Goal: Task Accomplishment & Management: Use online tool/utility

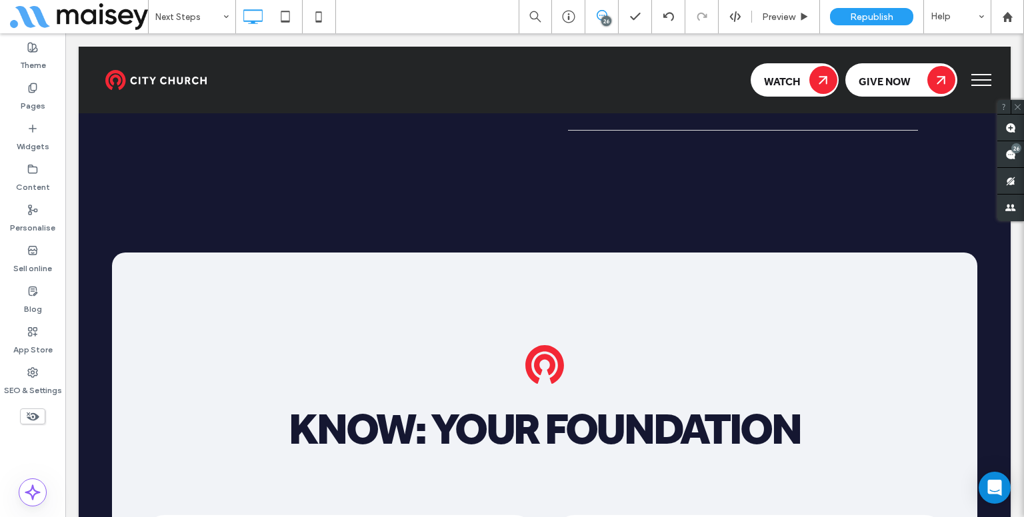
scroll to position [1290, 0]
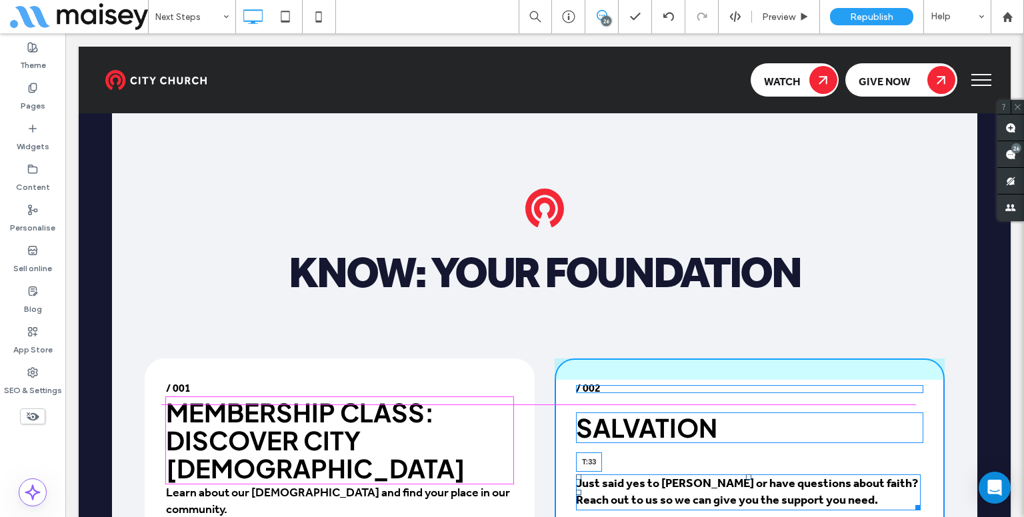
drag, startPoint x: 741, startPoint y: 401, endPoint x: 744, endPoint y: 410, distance: 9.1
click at [744, 475] on div "Just said yes to Jesus or have questions about faith? Reach out to us so we can…" at bounding box center [748, 493] width 345 height 36
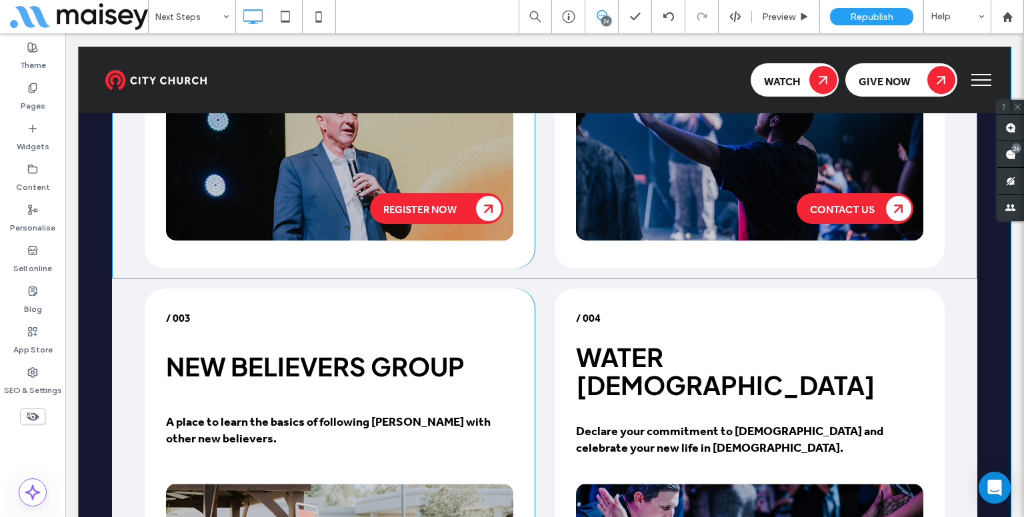
scroll to position [1756, 0]
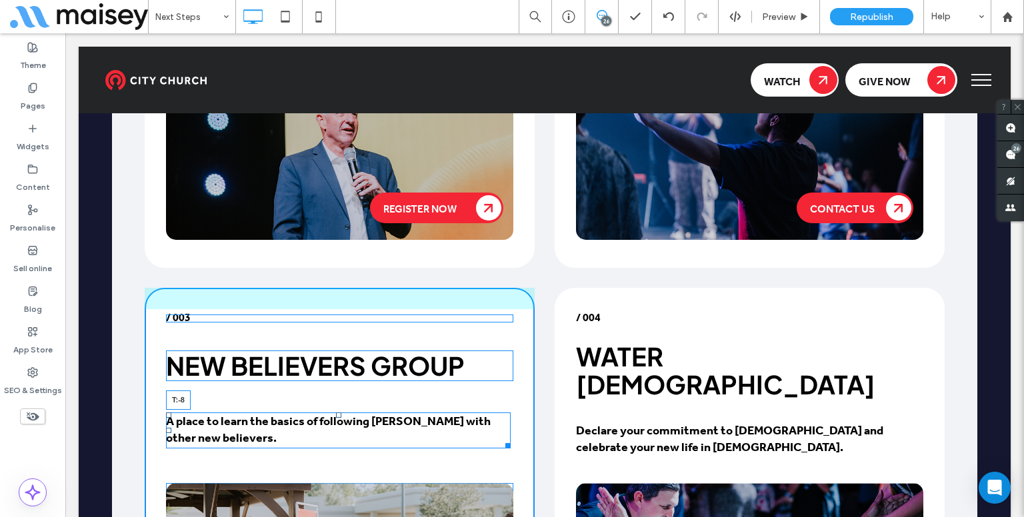
drag, startPoint x: 333, startPoint y: 318, endPoint x: 331, endPoint y: 290, distance: 28.1
click at [331, 290] on div "/ 003 New Believers Group A place to learn the basics of following Jesus with o…" at bounding box center [340, 480] width 390 height 385
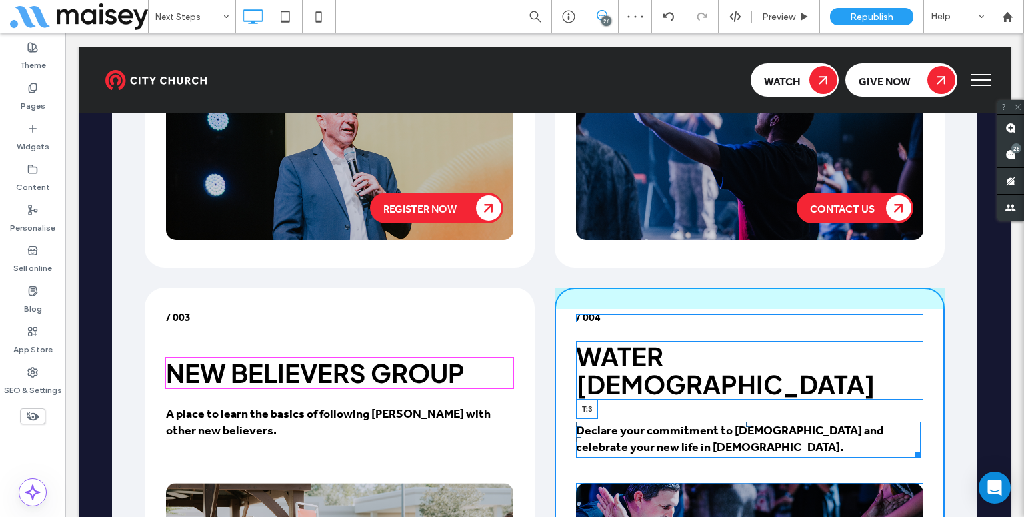
drag, startPoint x: 740, startPoint y: 317, endPoint x: 739, endPoint y: 301, distance: 16.1
click at [739, 422] on div "Declare your commitment to God and celebrate your new life in Christ. T:3" at bounding box center [748, 440] width 345 height 36
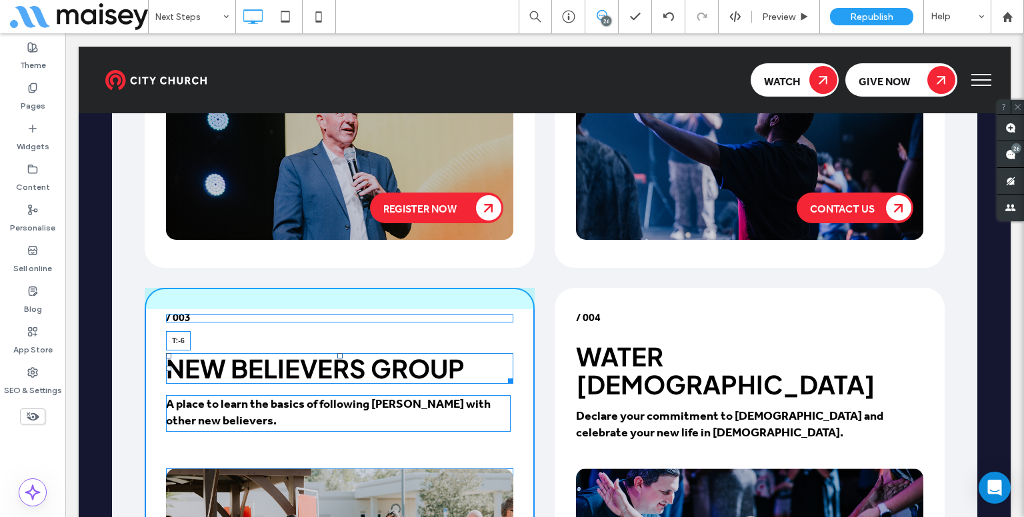
drag, startPoint x: 335, startPoint y: 266, endPoint x: 469, endPoint y: 286, distance: 135.5
click at [340, 288] on div "/ 003 New Believers Group T:-6 A place to learn the basics of following Jesus w…" at bounding box center [340, 473] width 390 height 370
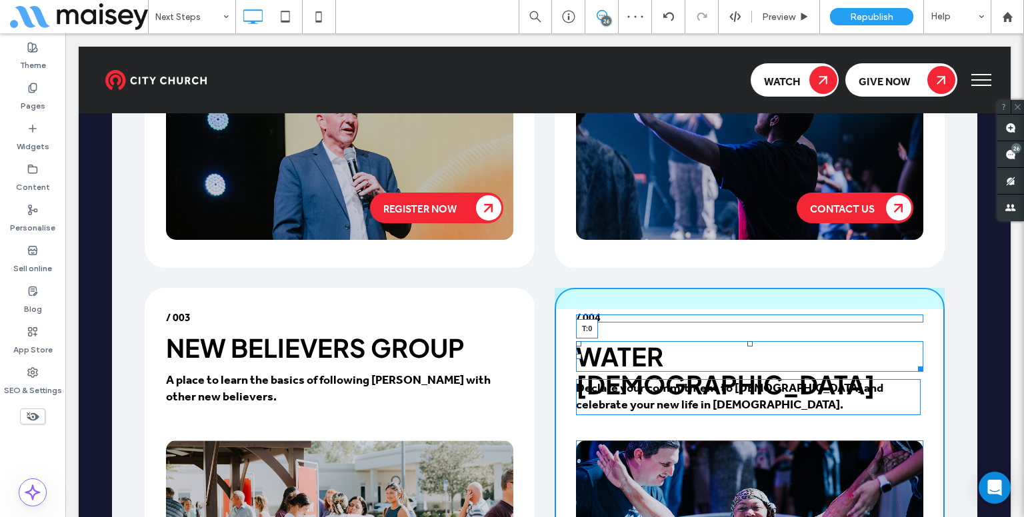
drag, startPoint x: 747, startPoint y: 264, endPoint x: 747, endPoint y: 251, distance: 12.7
click at [747, 341] on div at bounding box center [749, 343] width 5 height 5
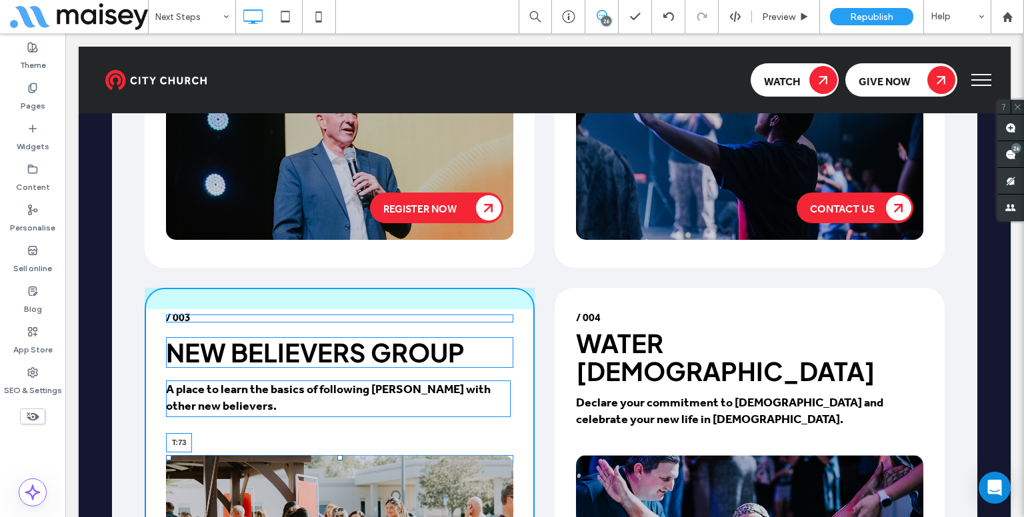
drag, startPoint x: 333, startPoint y: 361, endPoint x: 333, endPoint y: 379, distance: 18.7
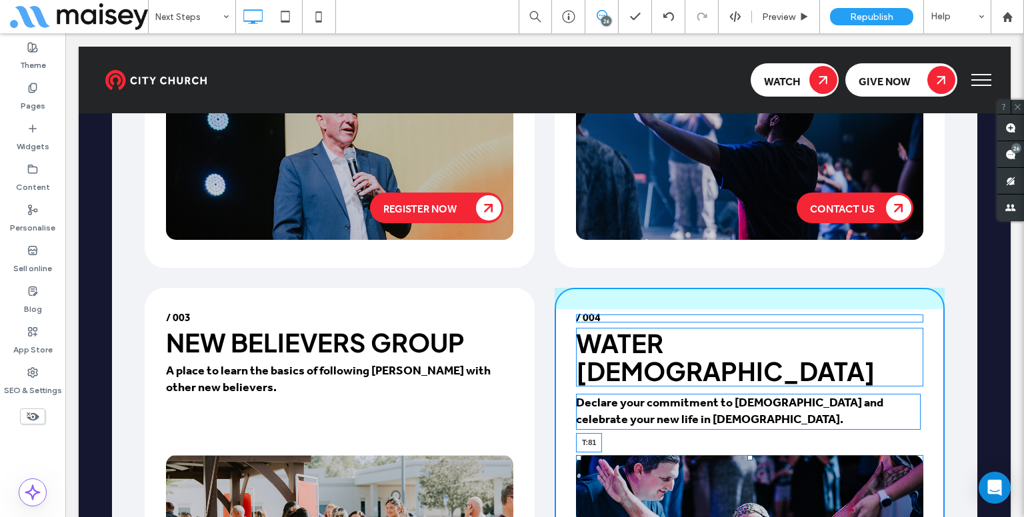
drag, startPoint x: 746, startPoint y: 369, endPoint x: 815, endPoint y: 430, distance: 92.6
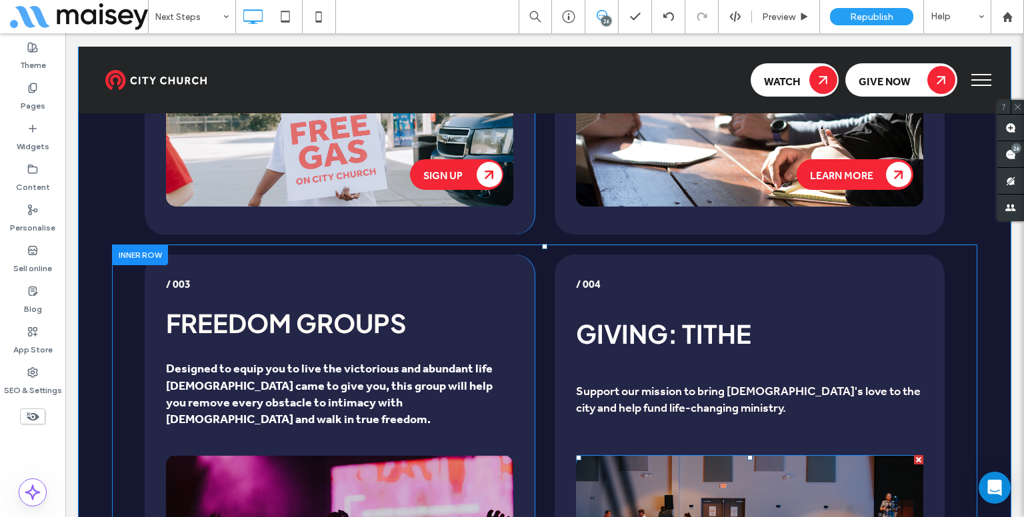
scroll to position [2918, 0]
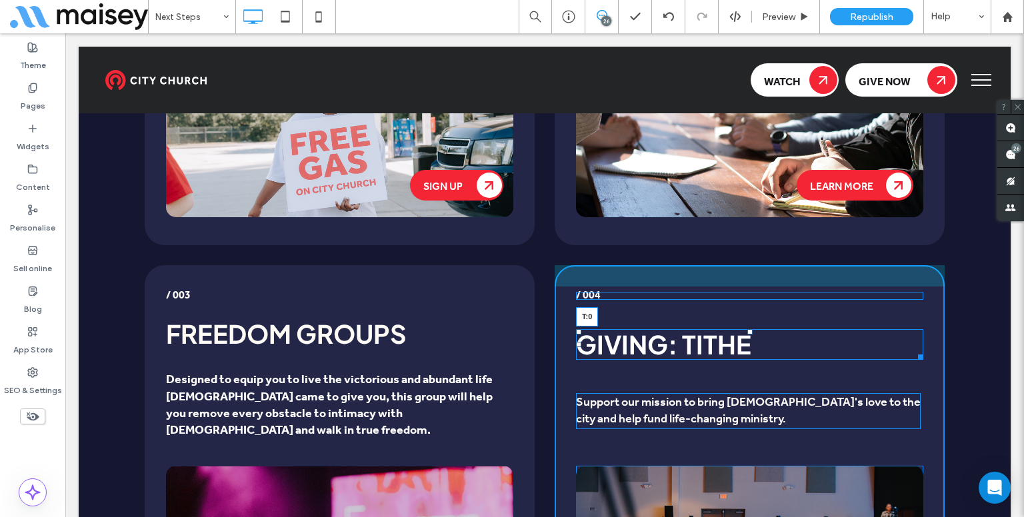
click at [746, 265] on div "/ 004 Giving: Tithe T:0 Support our mission to bring God's love to the city and…" at bounding box center [750, 460] width 390 height 391
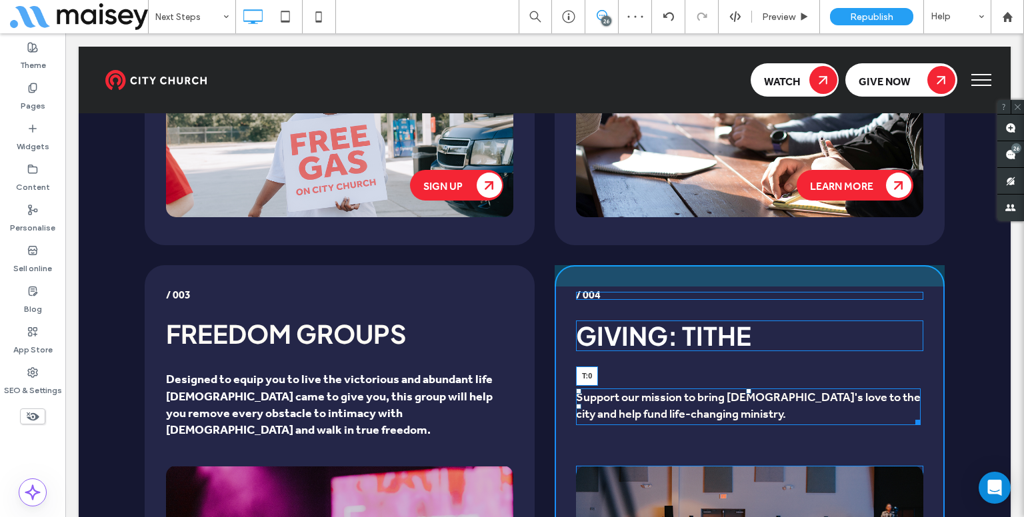
drag, startPoint x: 741, startPoint y: 273, endPoint x: 739, endPoint y: 259, distance: 13.6
click at [739, 265] on div "/ 004 Giving: Tithe Support our mission to bring God's love to the city and hel…" at bounding box center [750, 460] width 390 height 391
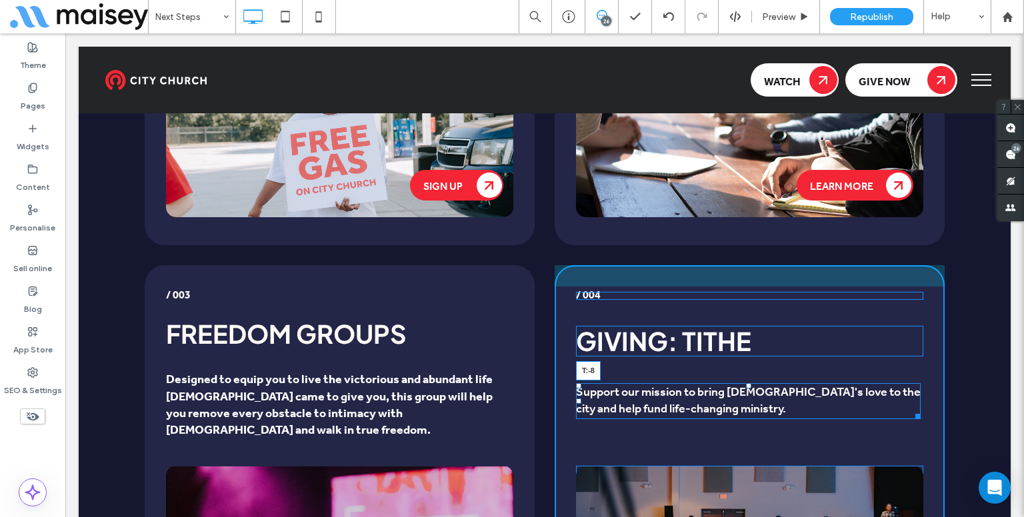
drag, startPoint x: 744, startPoint y: 269, endPoint x: 749, endPoint y: 233, distance: 35.7
click at [749, 265] on div "/ 004 Giving: Tithe Support our mission to bring God's love to the city and hel…" at bounding box center [750, 460] width 390 height 391
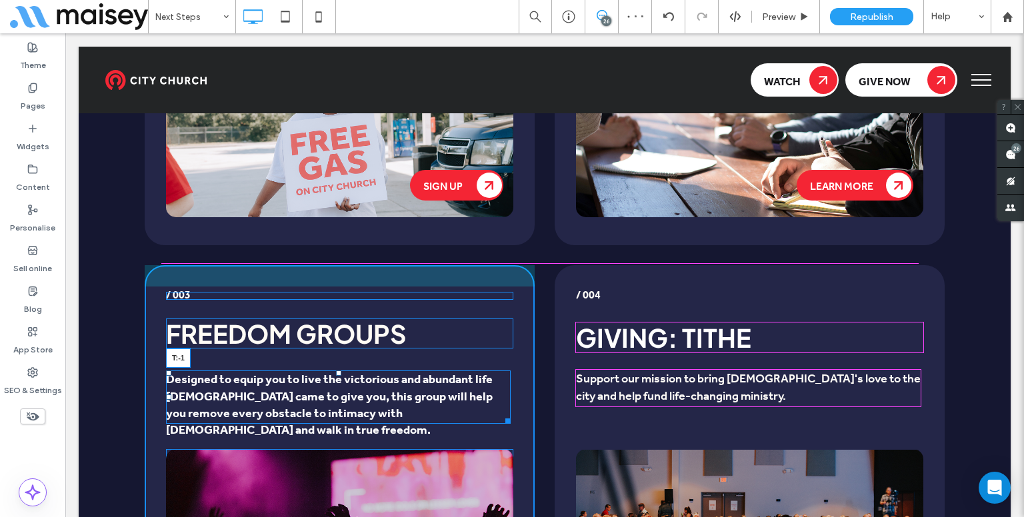
drag, startPoint x: 333, startPoint y: 267, endPoint x: 339, endPoint y: 246, distance: 21.7
click at [339, 371] on div "Designed to equip you to live the victorious and abundant life Christ came to g…" at bounding box center [338, 397] width 345 height 53
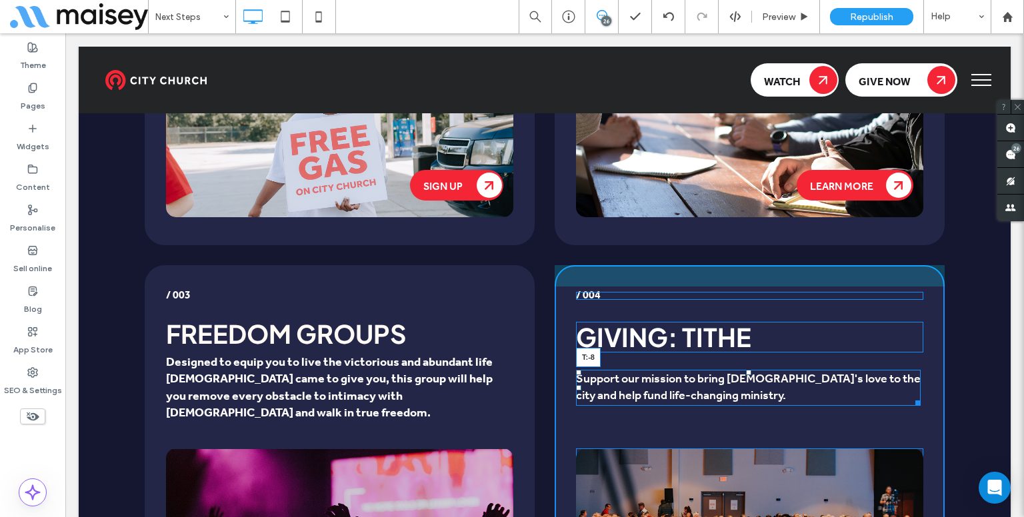
drag, startPoint x: 744, startPoint y: 255, endPoint x: 650, endPoint y: 190, distance: 114.5
click at [650, 265] on div "/ 004 Giving: Tithe Support our mission to bring God's love to the city and hel…" at bounding box center [750, 451] width 390 height 373
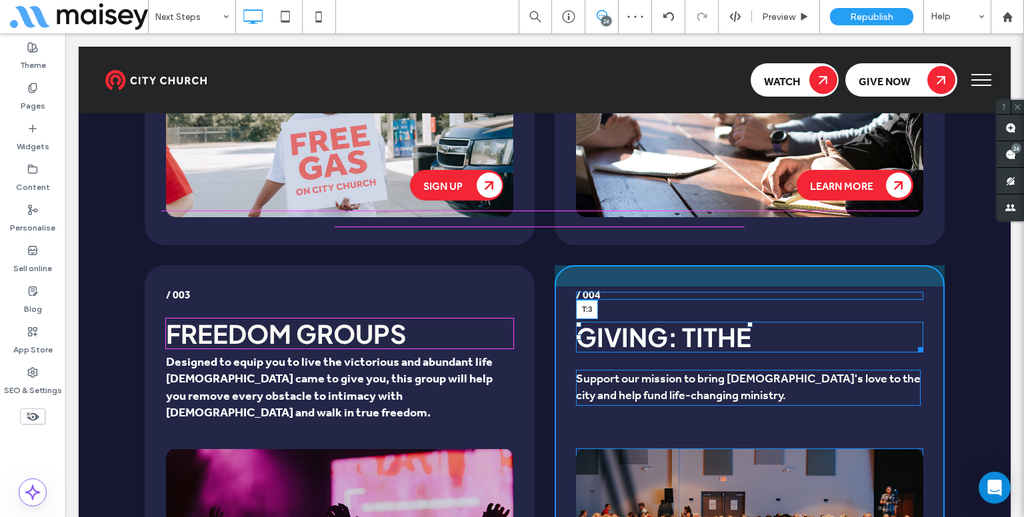
click at [747, 322] on div "Giving: Tithe T:3" at bounding box center [749, 337] width 347 height 31
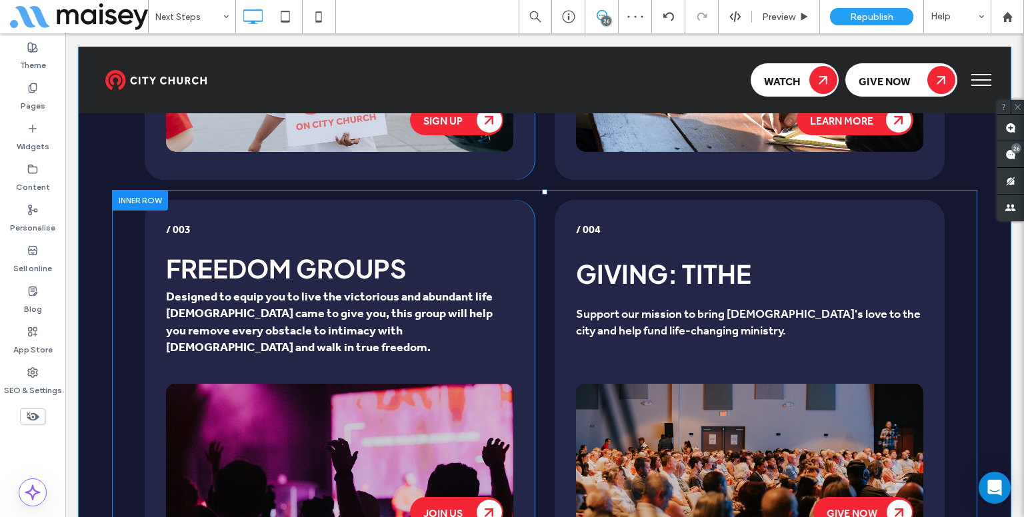
scroll to position [2985, 0]
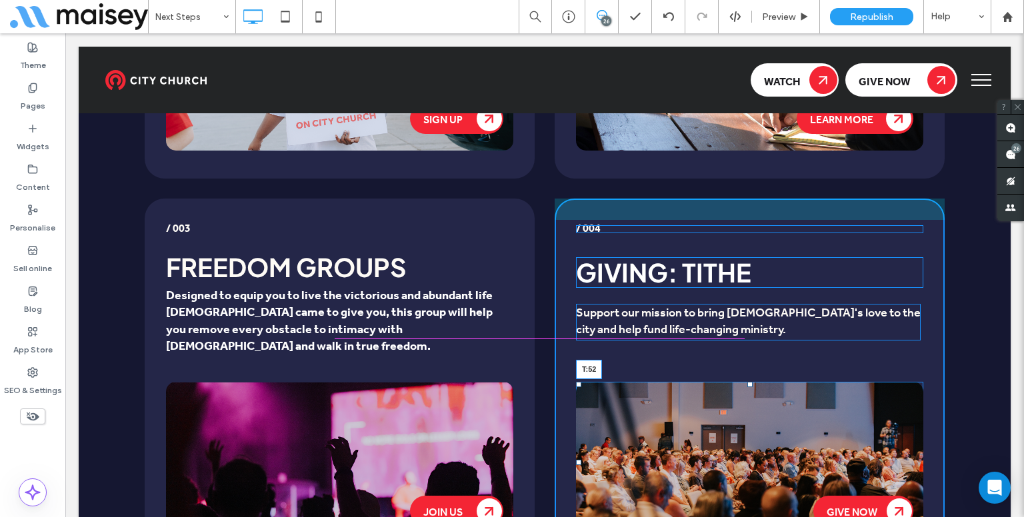
drag, startPoint x: 745, startPoint y: 259, endPoint x: 745, endPoint y: 274, distance: 14.7
click at [745, 382] on div "give now T:52" at bounding box center [749, 462] width 347 height 161
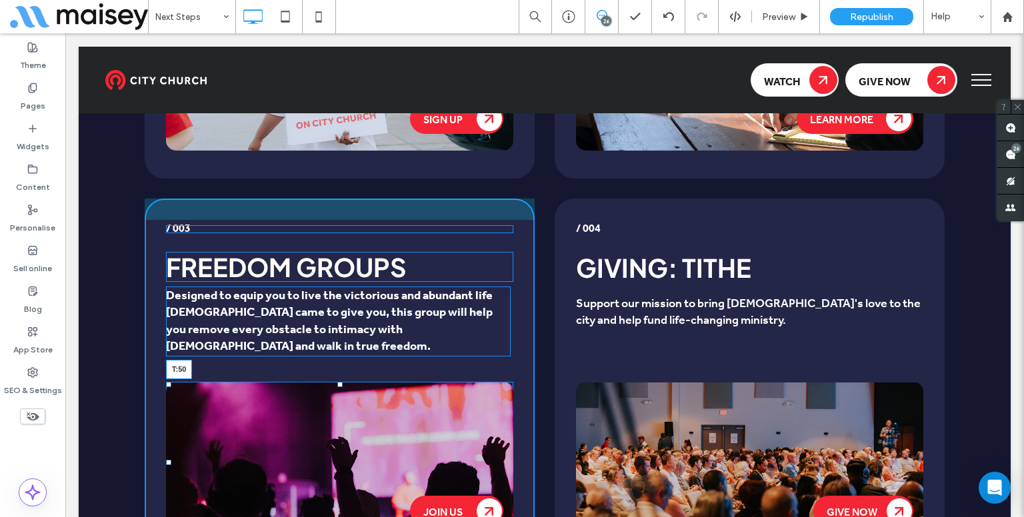
drag, startPoint x: 336, startPoint y: 260, endPoint x: 339, endPoint y: 272, distance: 12.3
click at [339, 382] on div "join us T:50" at bounding box center [339, 462] width 347 height 161
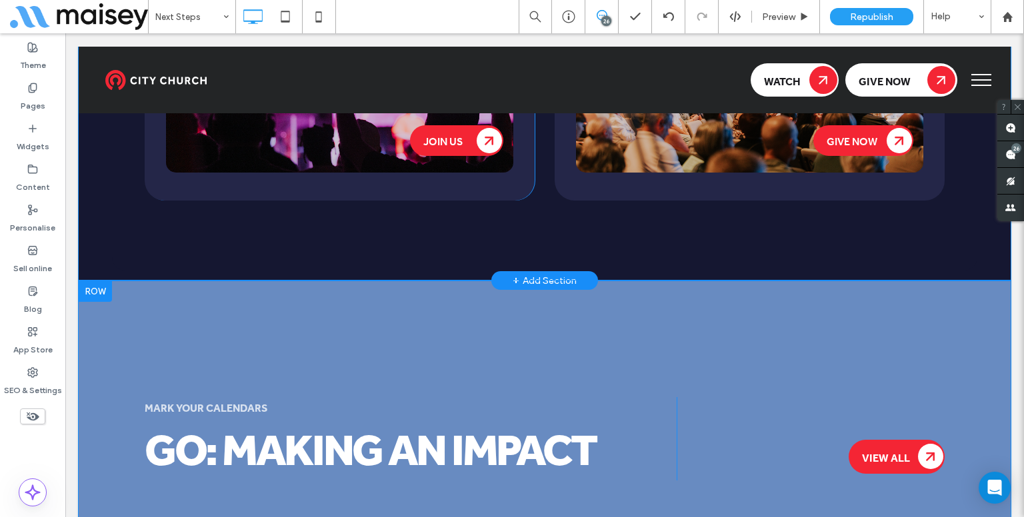
scroll to position [3451, 0]
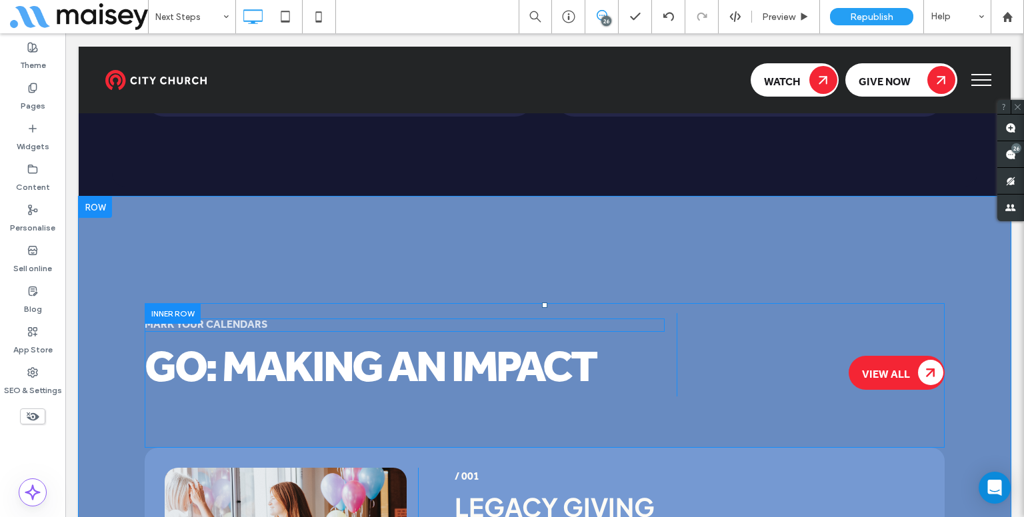
click at [231, 327] on span "Go: Making an Impact" at bounding box center [370, 369] width 451 height 84
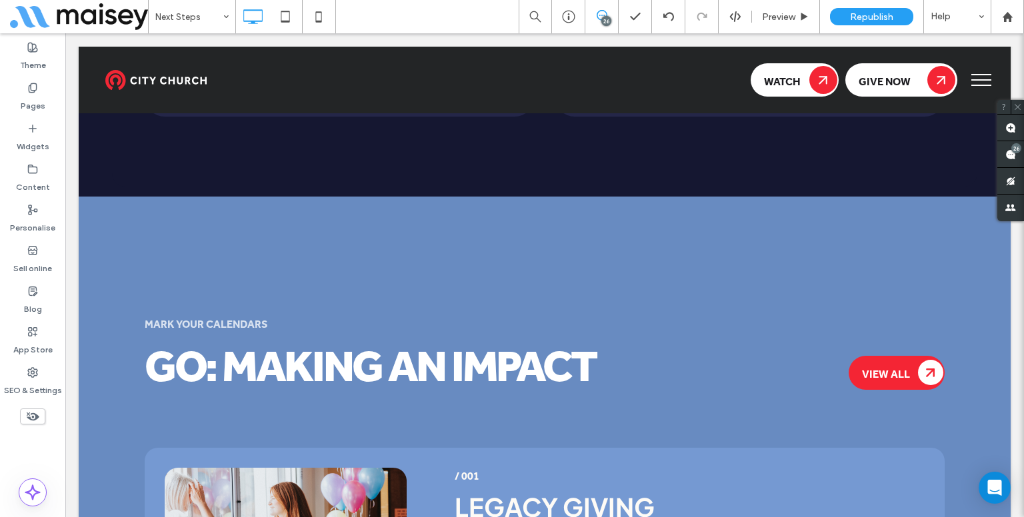
click at [231, 315] on span "Mark Your Calendars" at bounding box center [206, 325] width 123 height 21
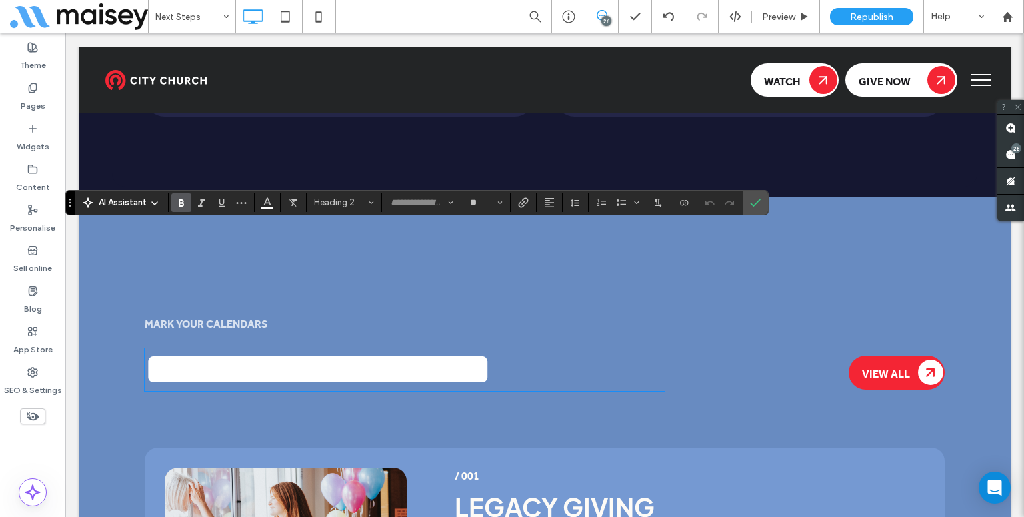
type input "**"
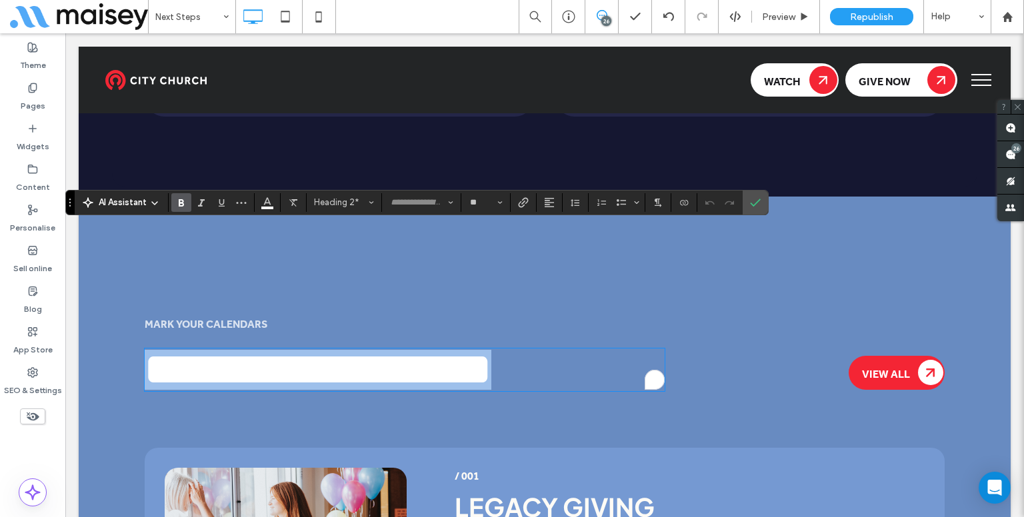
click at [350, 348] on span "**********" at bounding box center [318, 369] width 347 height 43
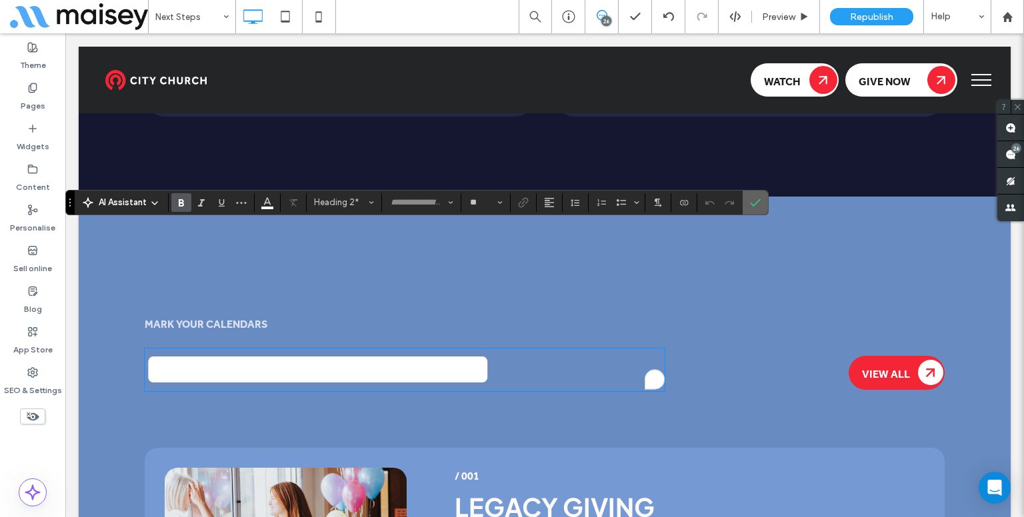
click at [747, 205] on label "Confirm" at bounding box center [755, 203] width 20 height 24
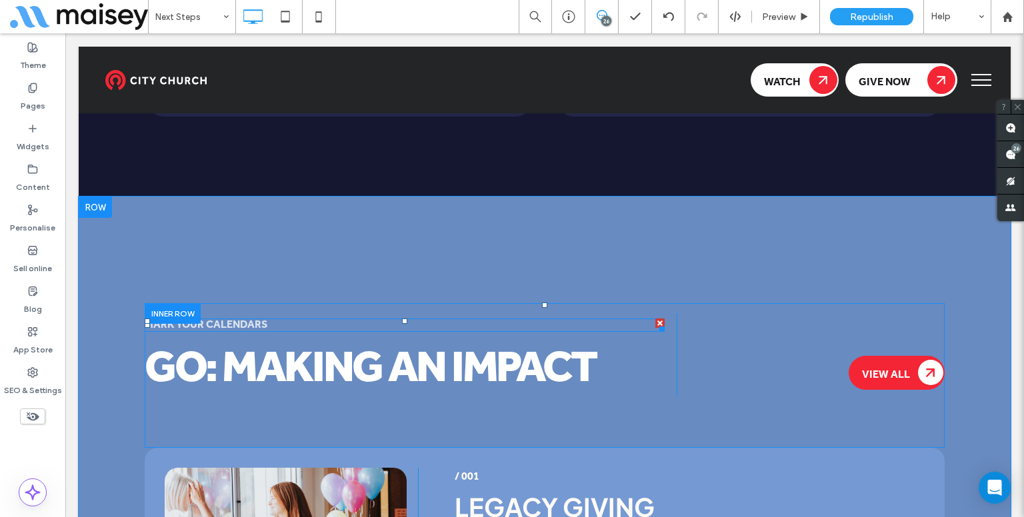
click at [221, 327] on span "Go: Making an Impact" at bounding box center [370, 369] width 451 height 84
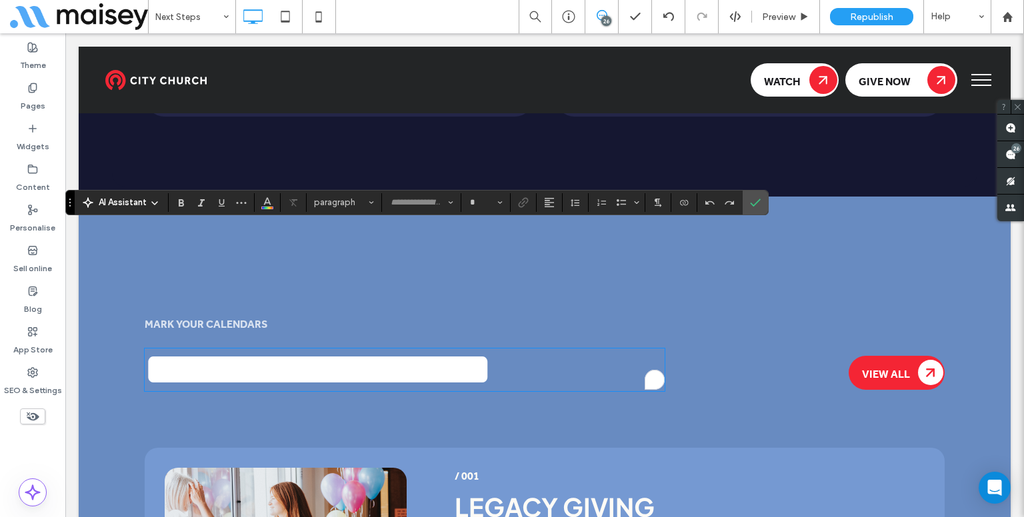
type input "**"
click at [761, 198] on label "Confirm" at bounding box center [755, 203] width 20 height 24
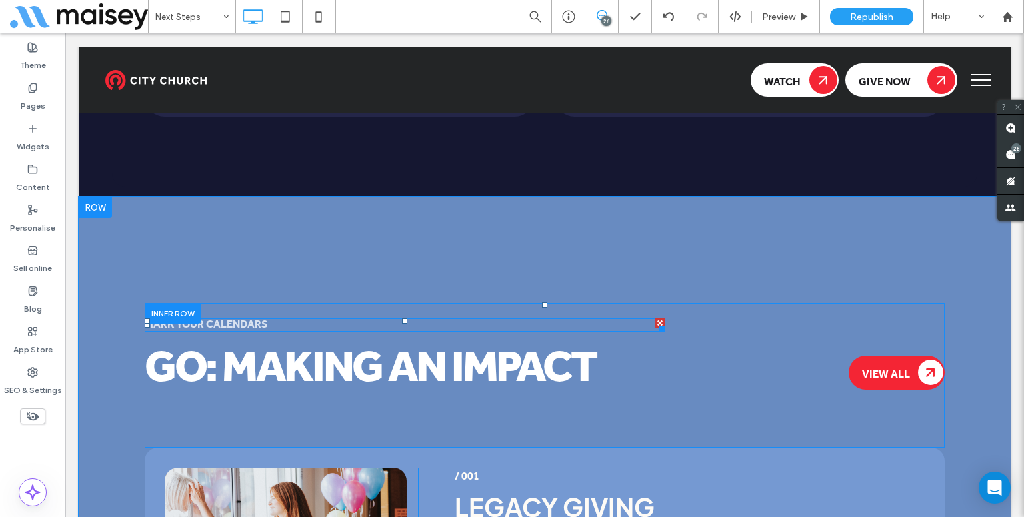
click at [303, 320] on h5 "Mark Your Calendars" at bounding box center [405, 325] width 520 height 11
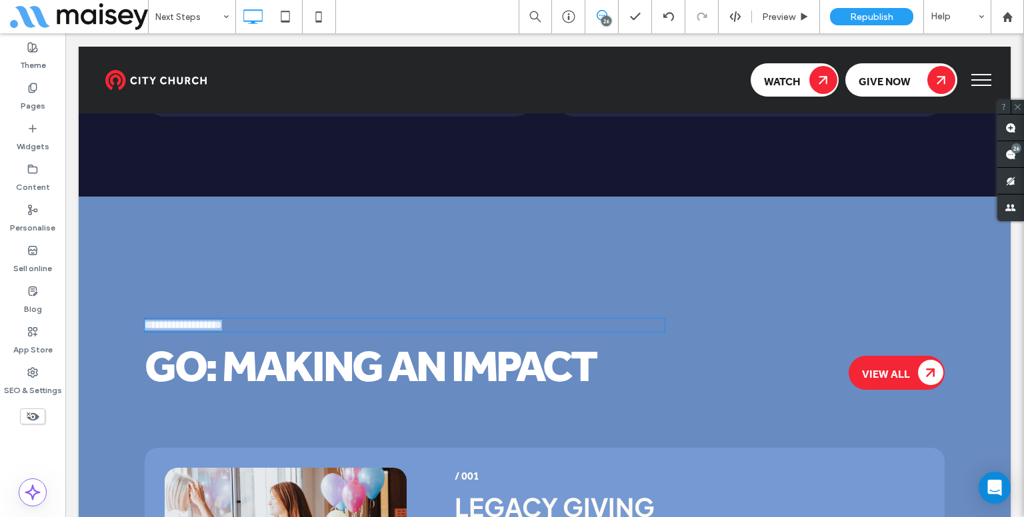
type input "**"
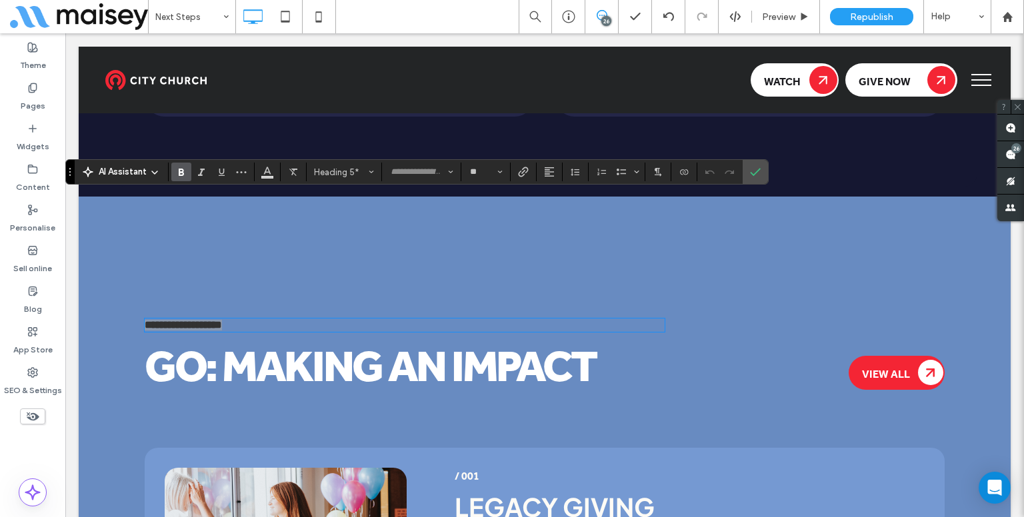
click at [186, 171] on label "Bold" at bounding box center [181, 172] width 20 height 19
click at [753, 172] on icon "Confirm" at bounding box center [755, 172] width 11 height 11
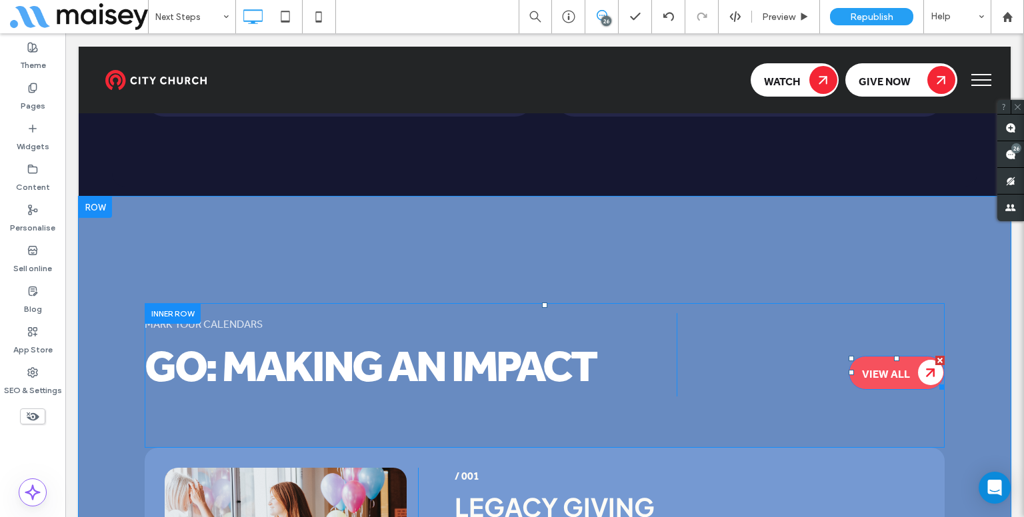
click at [899, 367] on span "View All" at bounding box center [886, 374] width 48 height 14
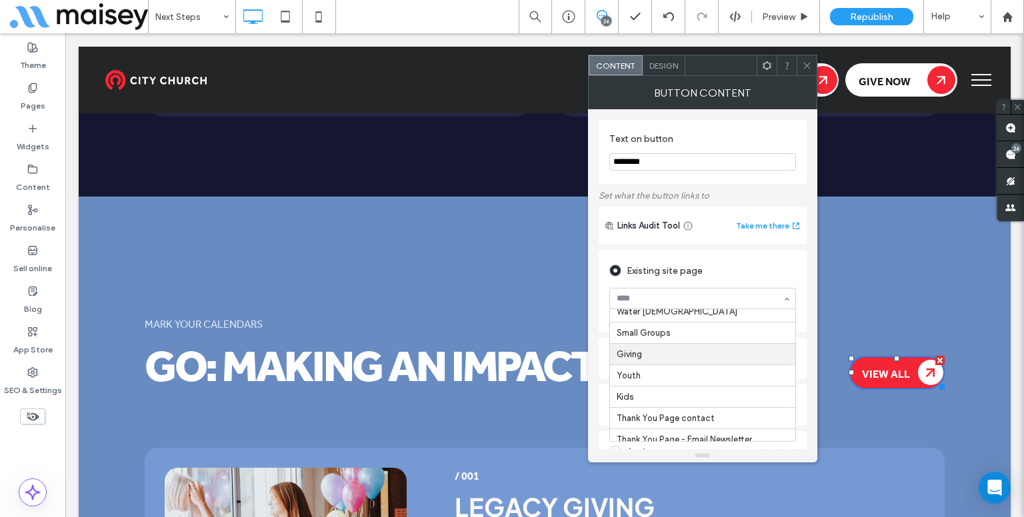
scroll to position [217, 0]
click at [809, 63] on icon at bounding box center [807, 66] width 10 height 10
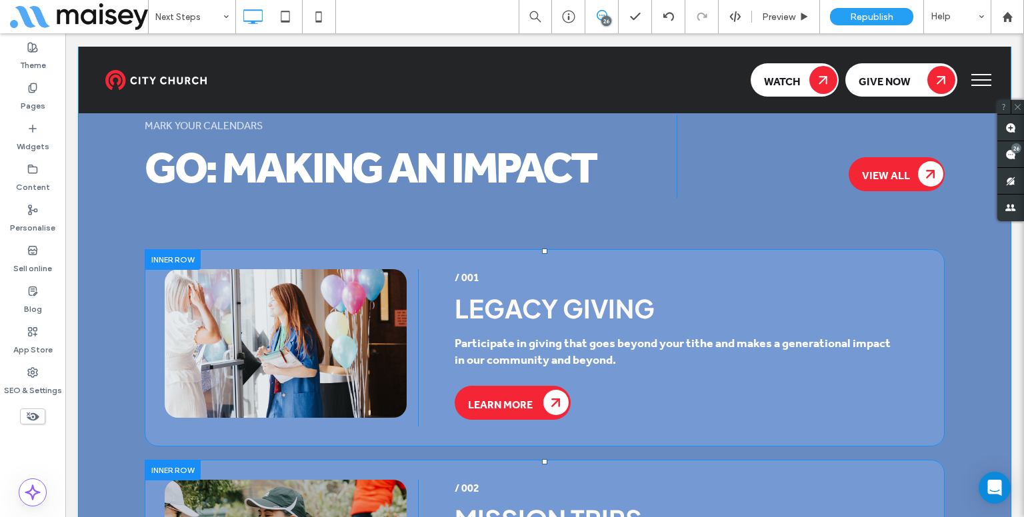
scroll to position [3651, 0]
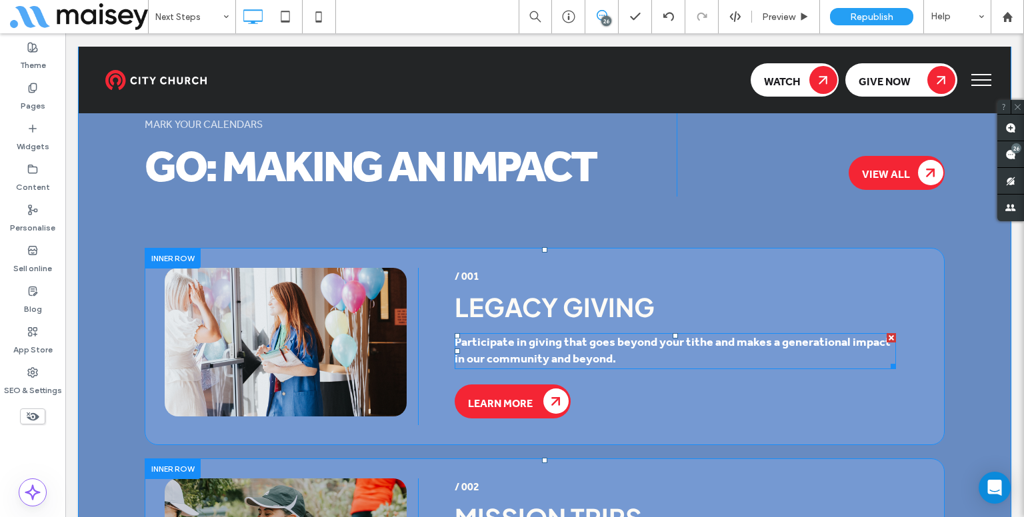
click at [560, 331] on strong "Participate in giving that goes beyond your tithe and makes a generational impa…" at bounding box center [673, 350] width 436 height 39
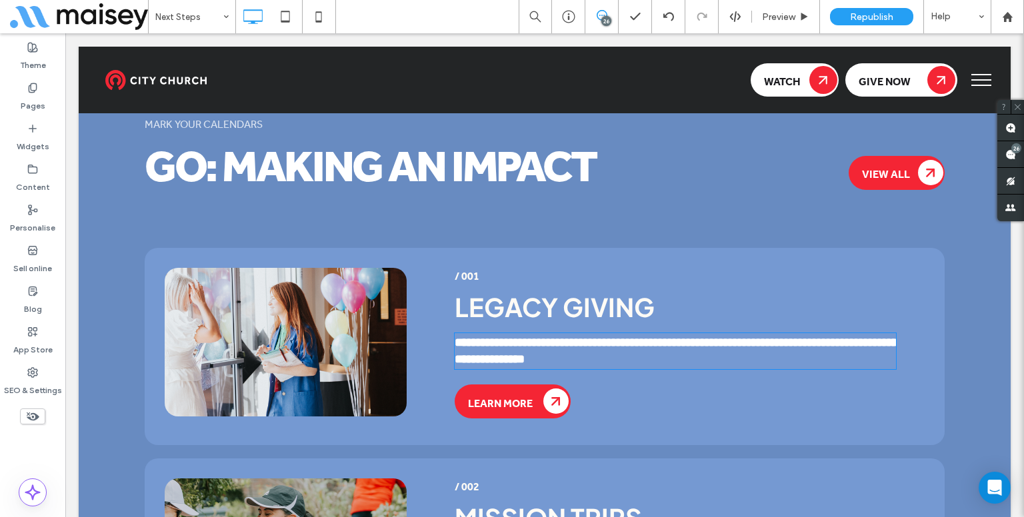
type input "**"
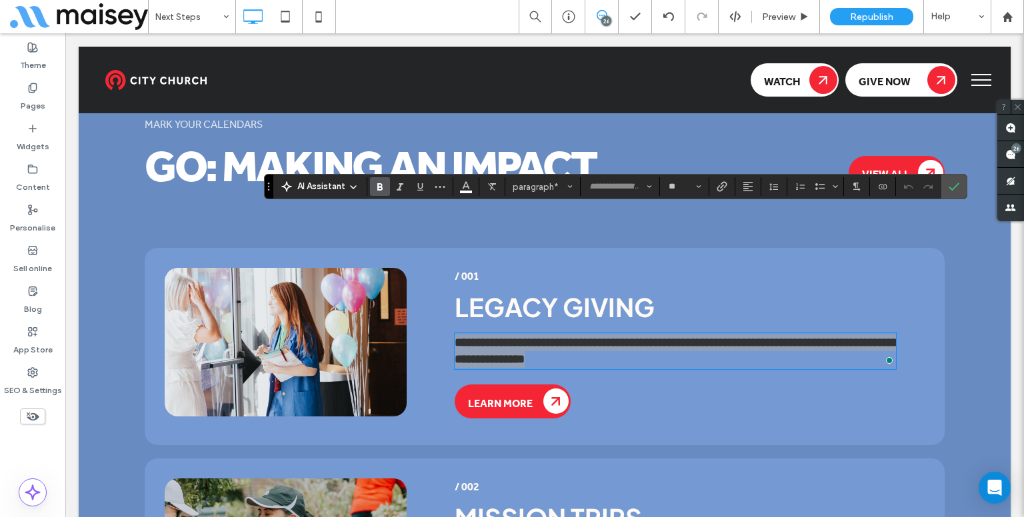
click at [368, 190] on section at bounding box center [410, 186] width 86 height 19
click at [371, 188] on label "Bold" at bounding box center [380, 186] width 20 height 19
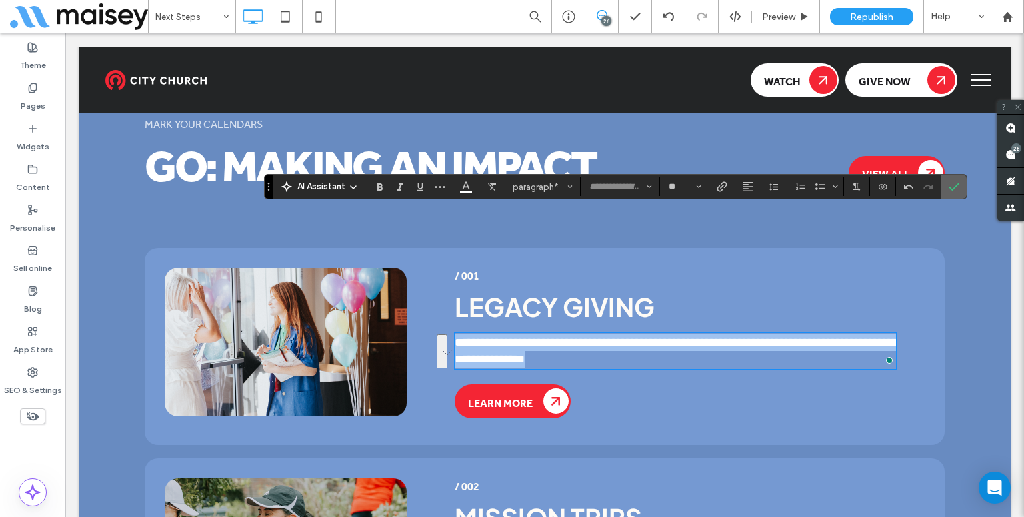
scroll to position [3651, 0]
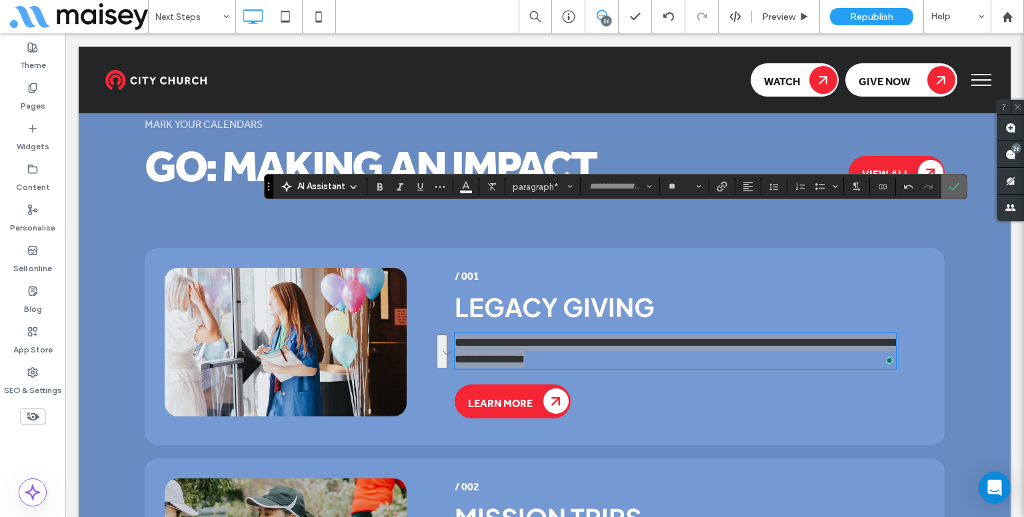
click at [950, 192] on span "Confirm" at bounding box center [952, 187] width 6 height 24
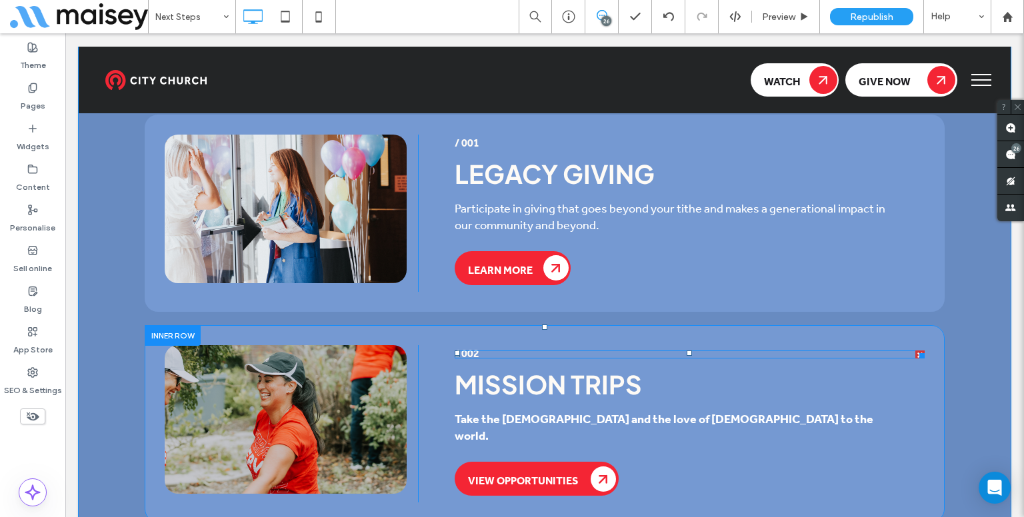
scroll to position [3518, 0]
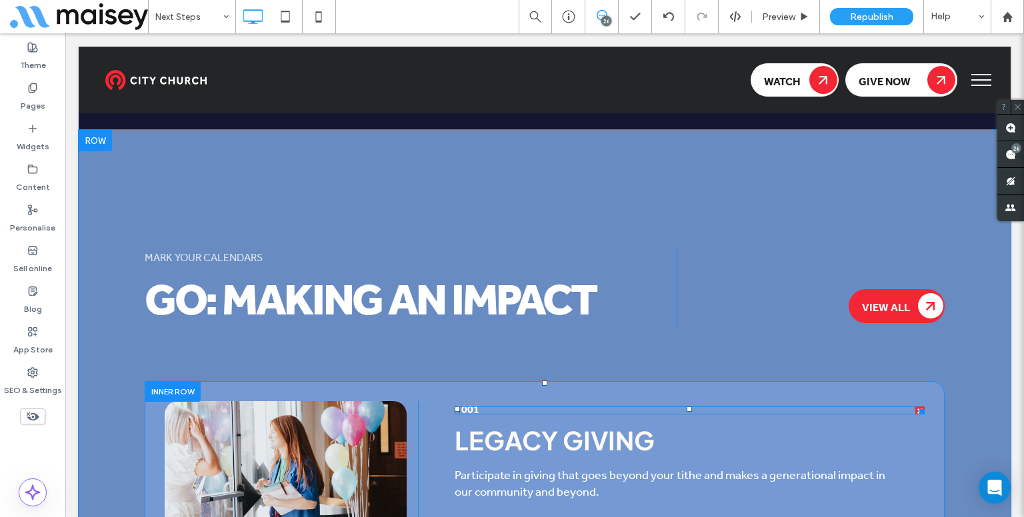
click at [487, 408] on h5 "/ 001" at bounding box center [690, 410] width 470 height 5
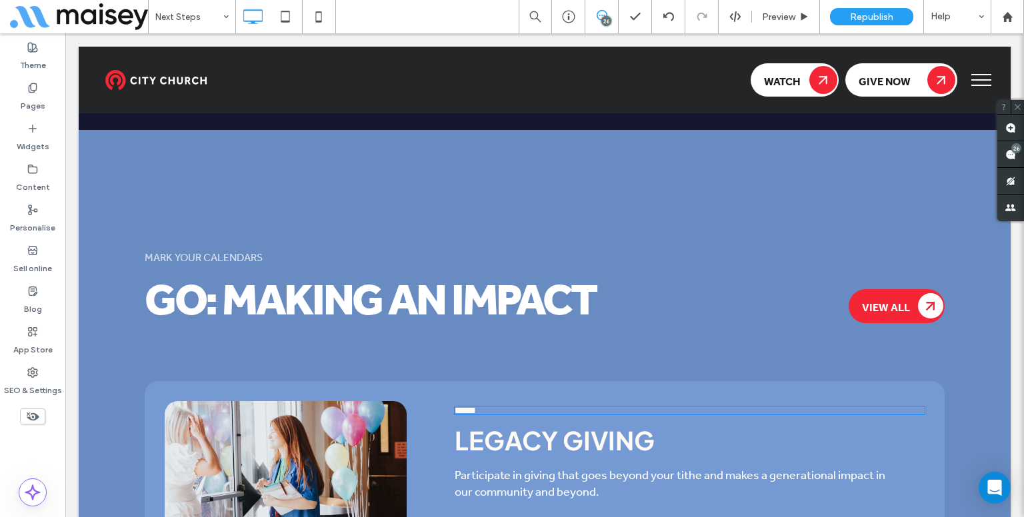
type input "**"
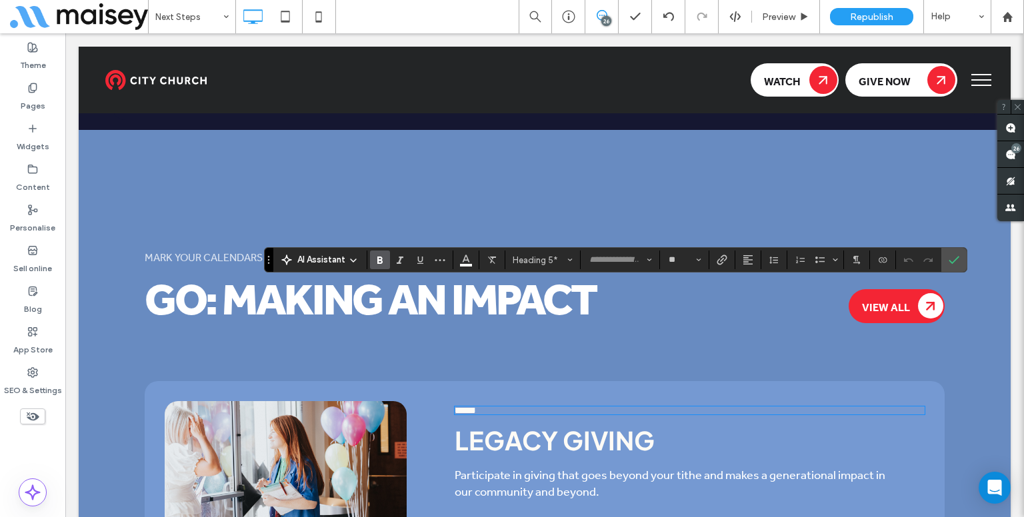
click at [377, 257] on use "Bold" at bounding box center [379, 260] width 5 height 7
click at [541, 425] on strong "Legacy Giving" at bounding box center [555, 440] width 200 height 31
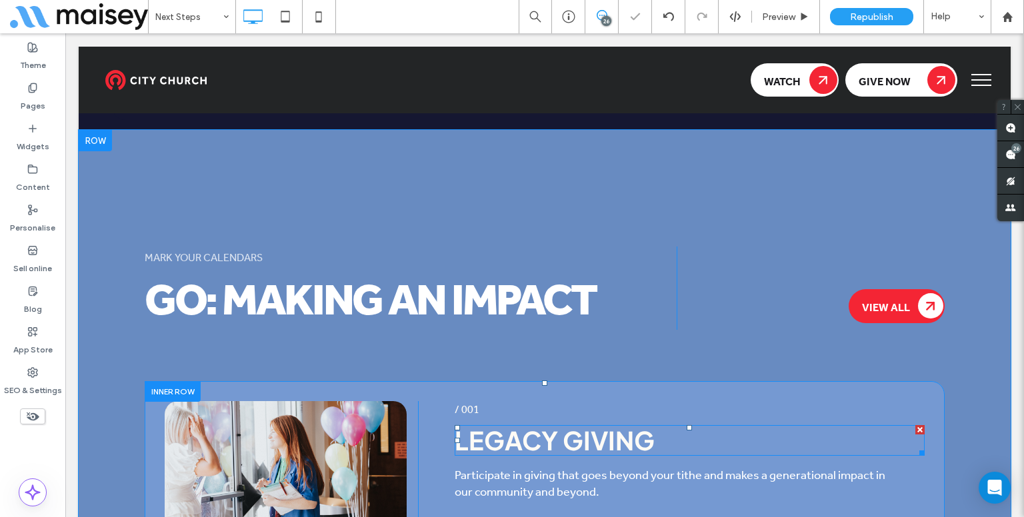
scroll to position [3651, 0]
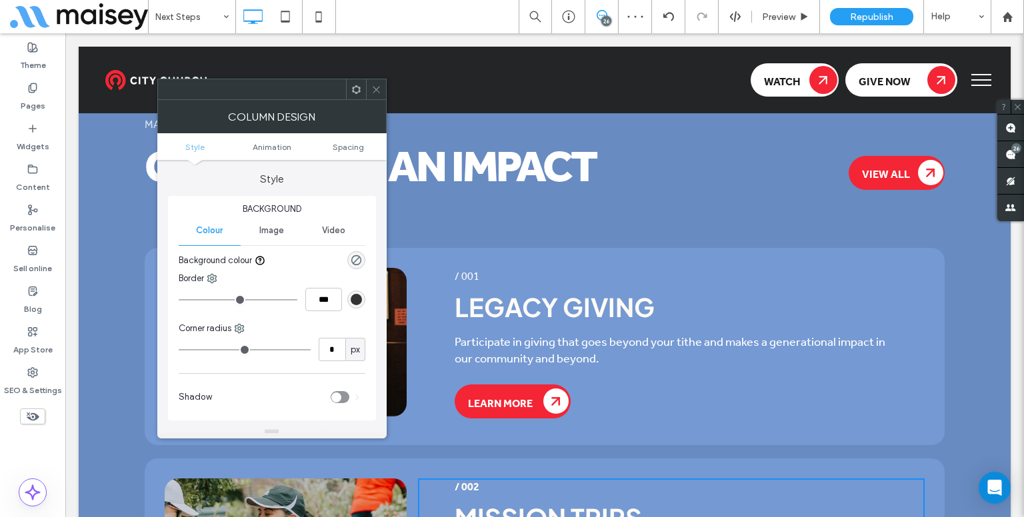
click at [379, 90] on icon at bounding box center [376, 90] width 10 height 10
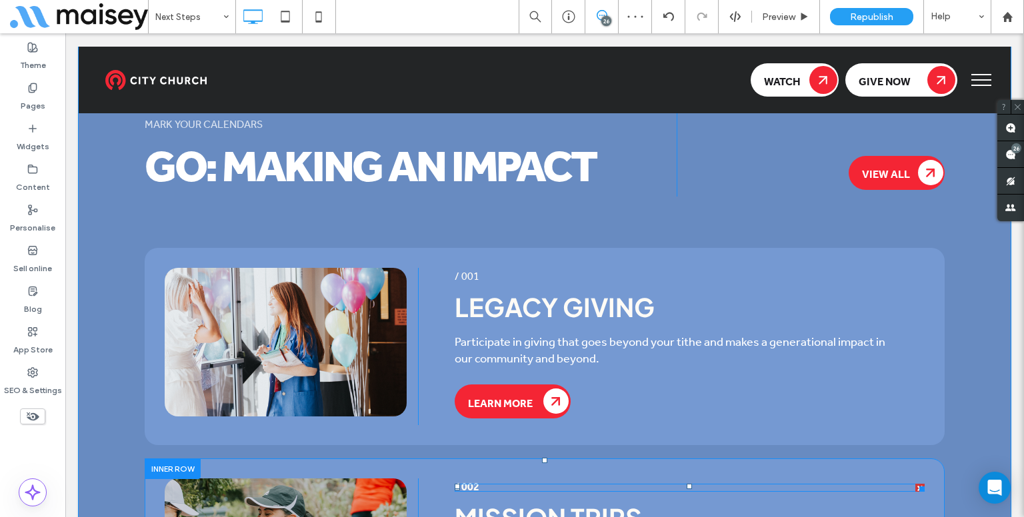
click at [463, 477] on span "/ 002" at bounding box center [467, 487] width 25 height 21
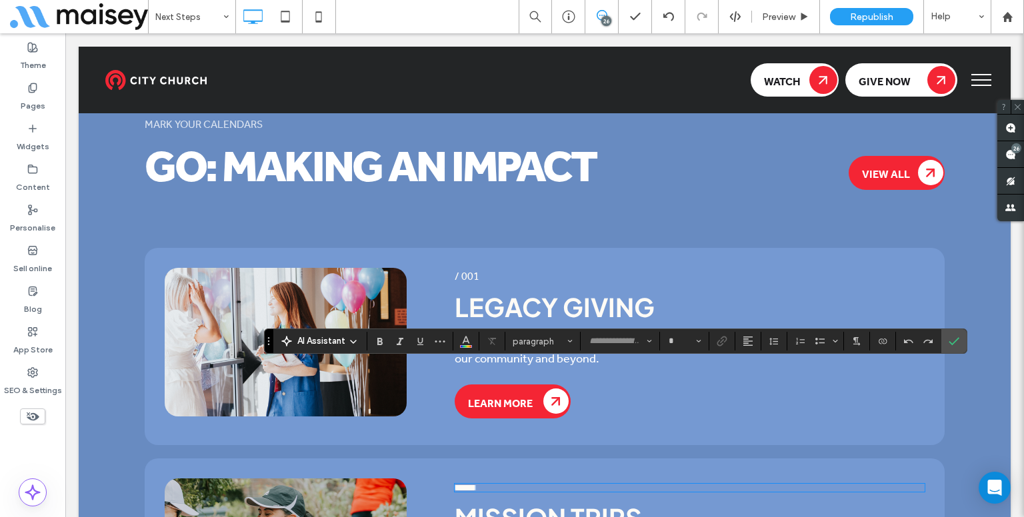
type input "**"
click at [375, 337] on icon "Bold" at bounding box center [380, 341] width 11 height 11
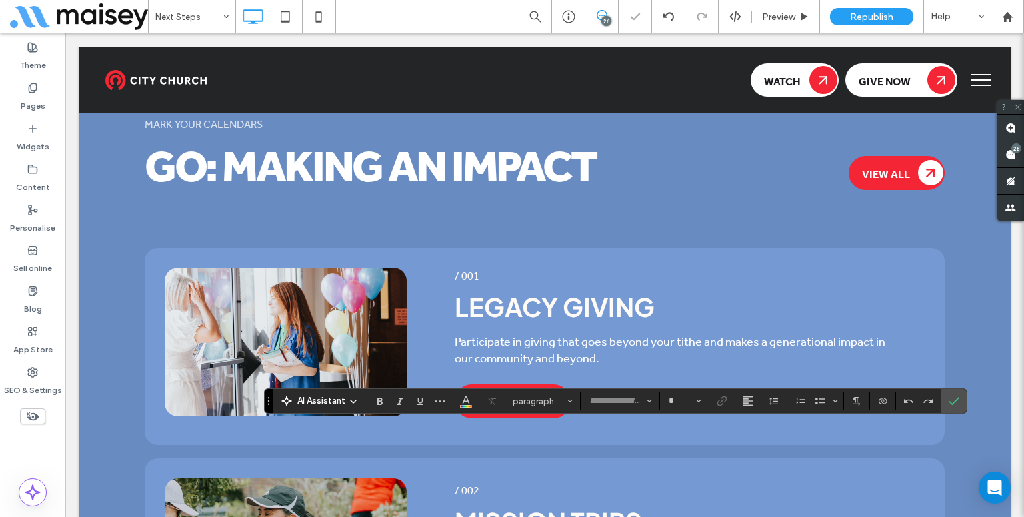
type input "**"
click at [383, 402] on icon "Bold" at bounding box center [380, 401] width 11 height 11
drag, startPoint x: 946, startPoint y: 402, endPoint x: 618, endPoint y: 363, distance: 330.4
click at [946, 402] on label "Confirm" at bounding box center [954, 401] width 20 height 24
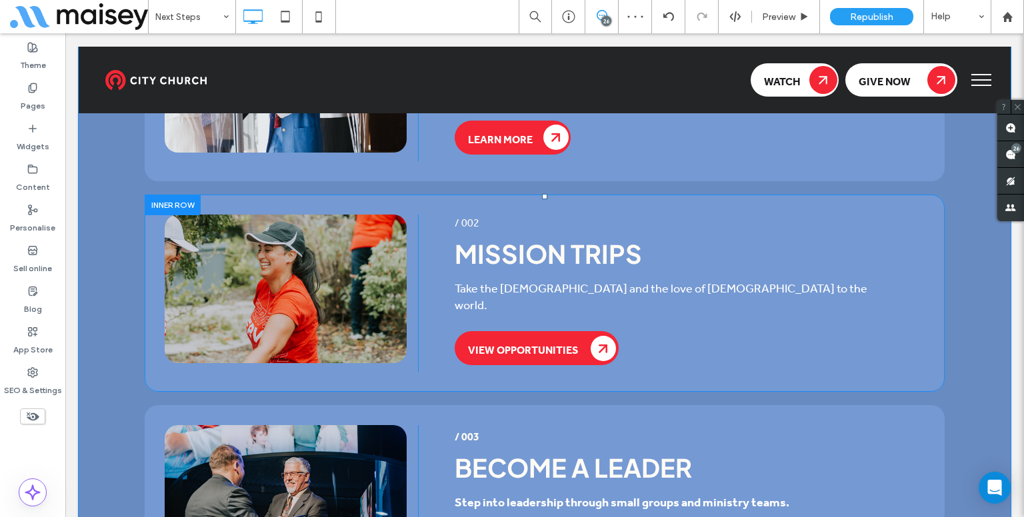
scroll to position [3918, 0]
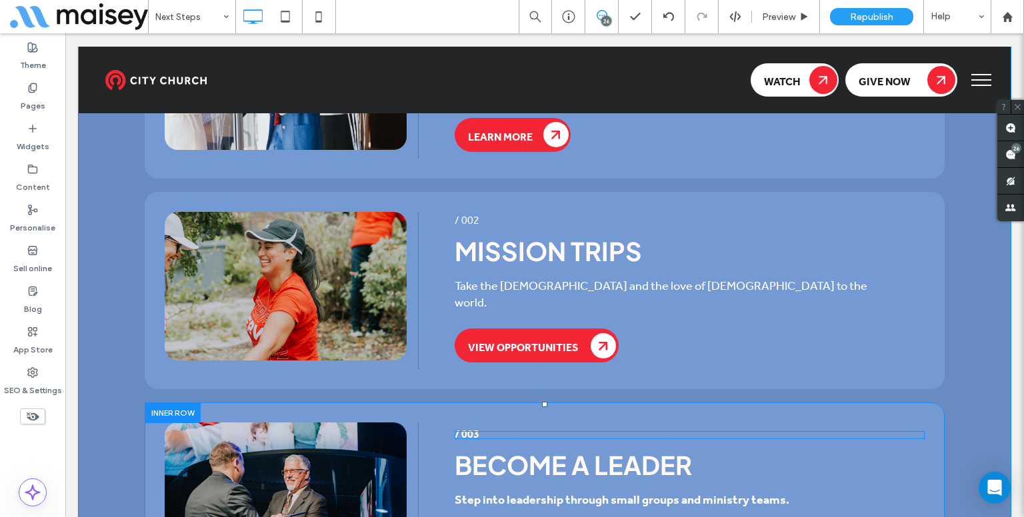
click at [469, 425] on span "/ 003" at bounding box center [467, 435] width 25 height 21
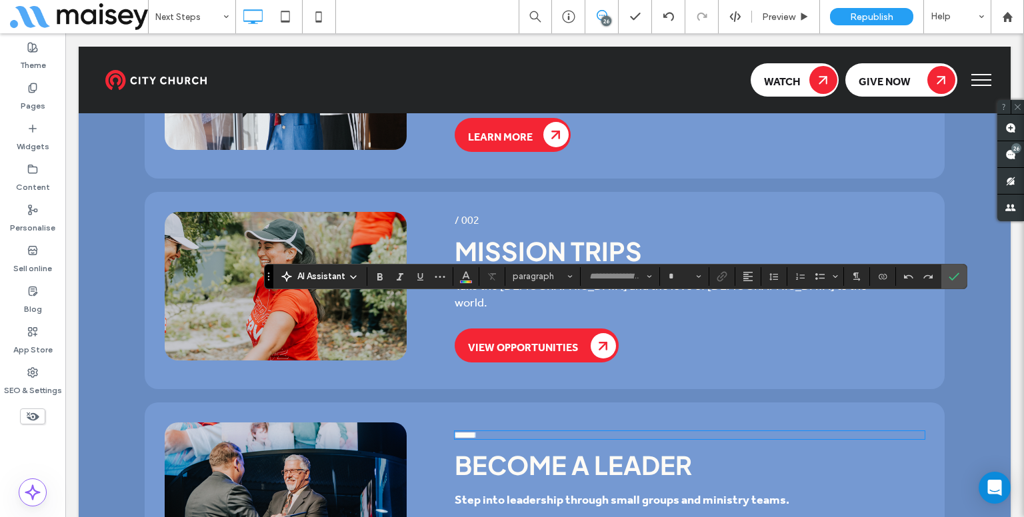
type input "**"
click at [377, 269] on span "Bold" at bounding box center [378, 276] width 6 height 19
click at [541, 489] on strong "Step into leadership through small groups and ministry teams." at bounding box center [622, 500] width 335 height 23
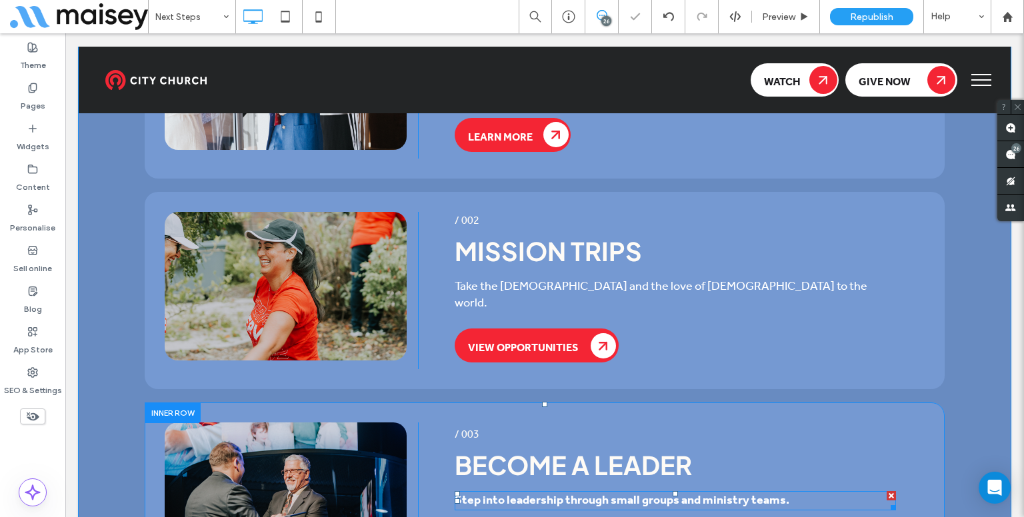
click at [548, 489] on strong "Step into leadership through small groups and ministry teams." at bounding box center [622, 500] width 335 height 23
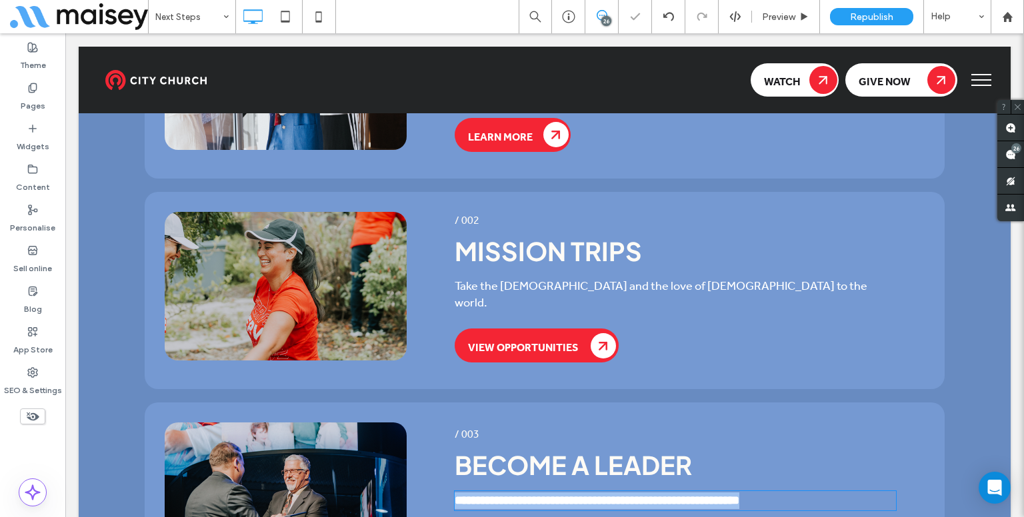
type input "**"
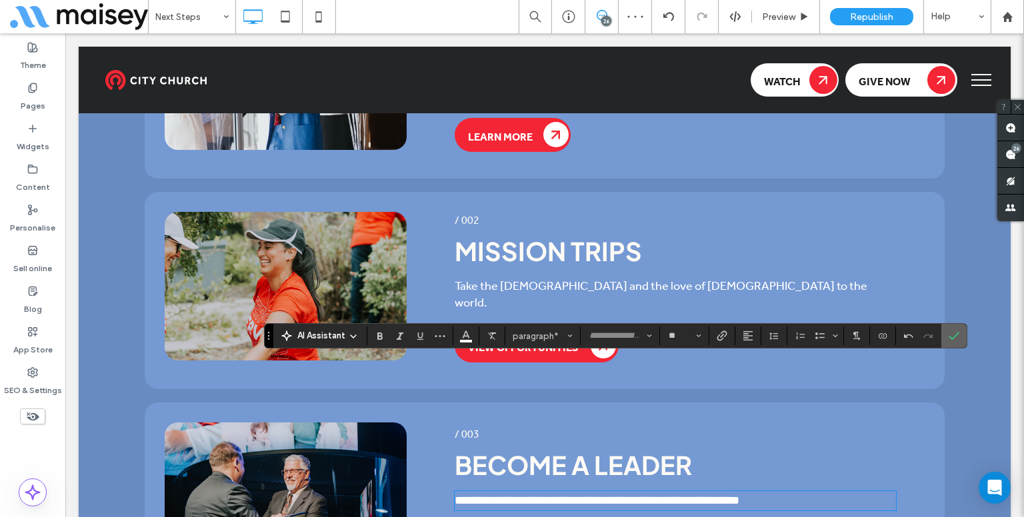
click at [954, 342] on span "Confirm" at bounding box center [954, 336] width 11 height 23
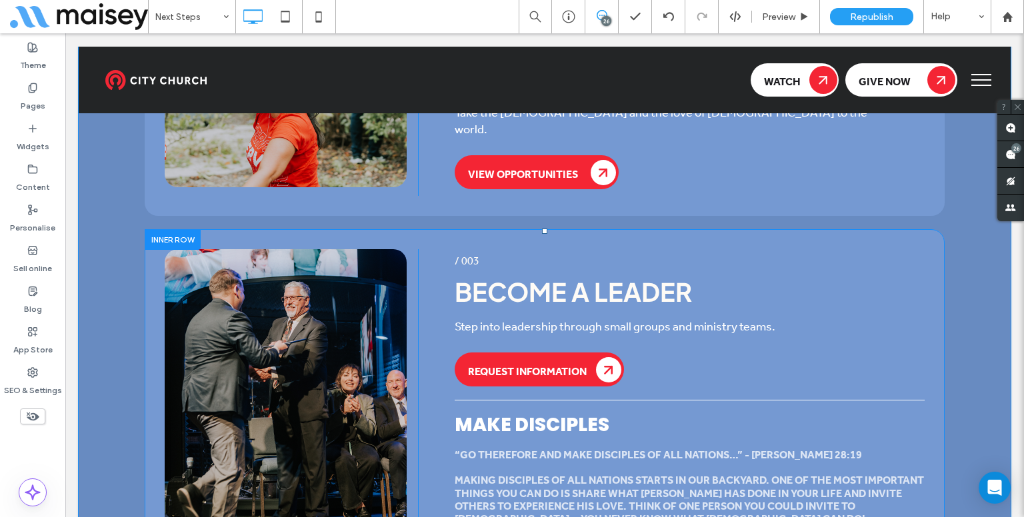
scroll to position [4251, 0]
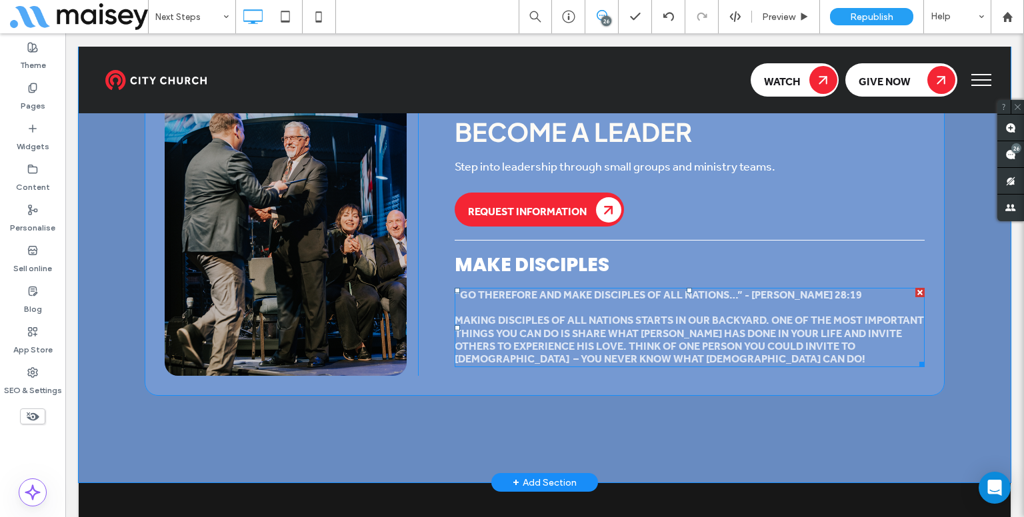
click at [677, 311] on span "Making disciples of all nations starts in our backyard. One of the most importa…" at bounding box center [689, 340] width 469 height 59
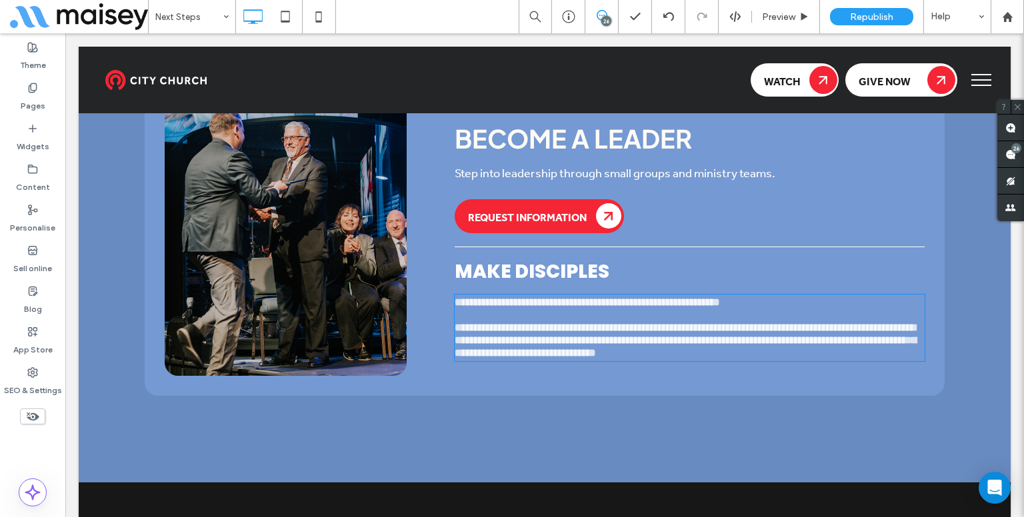
type input "**"
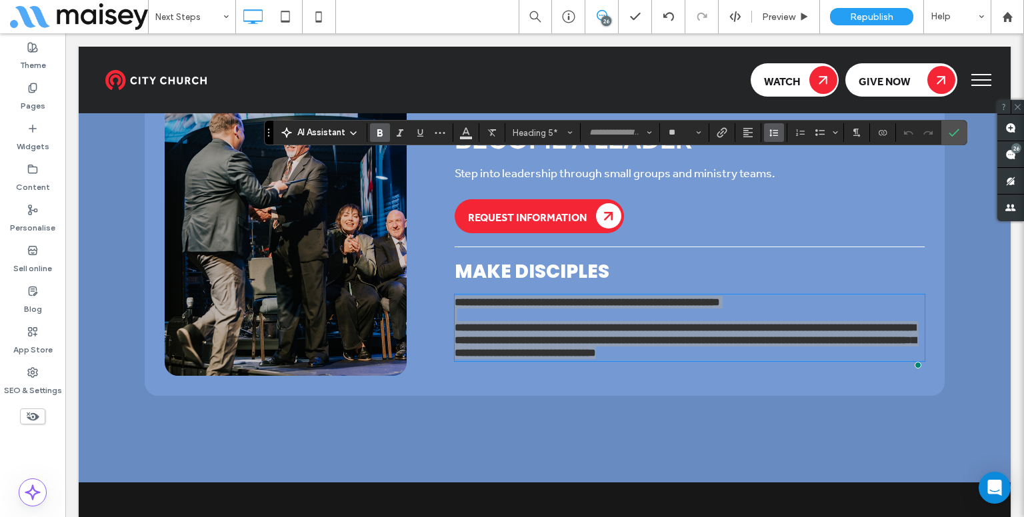
click at [769, 131] on icon "Line Height" at bounding box center [774, 132] width 11 height 11
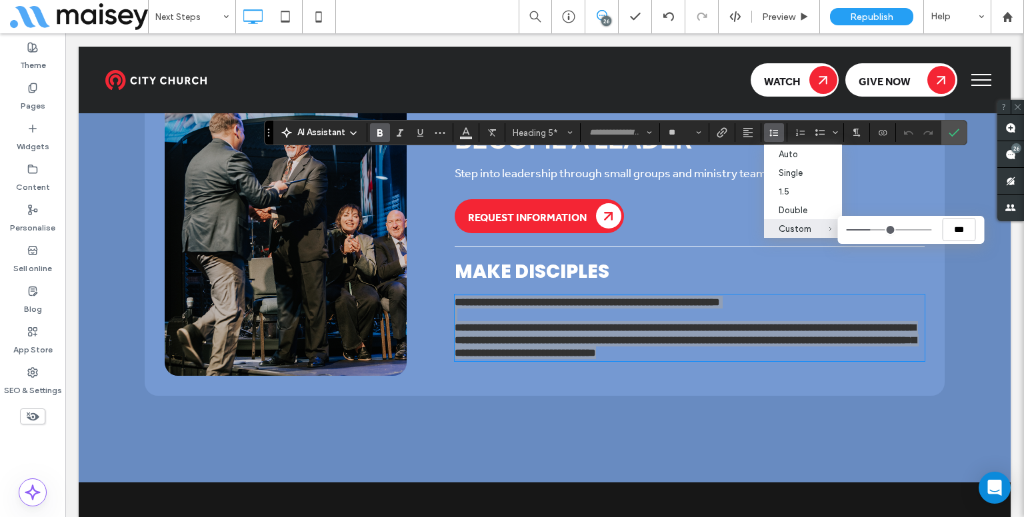
type input "***"
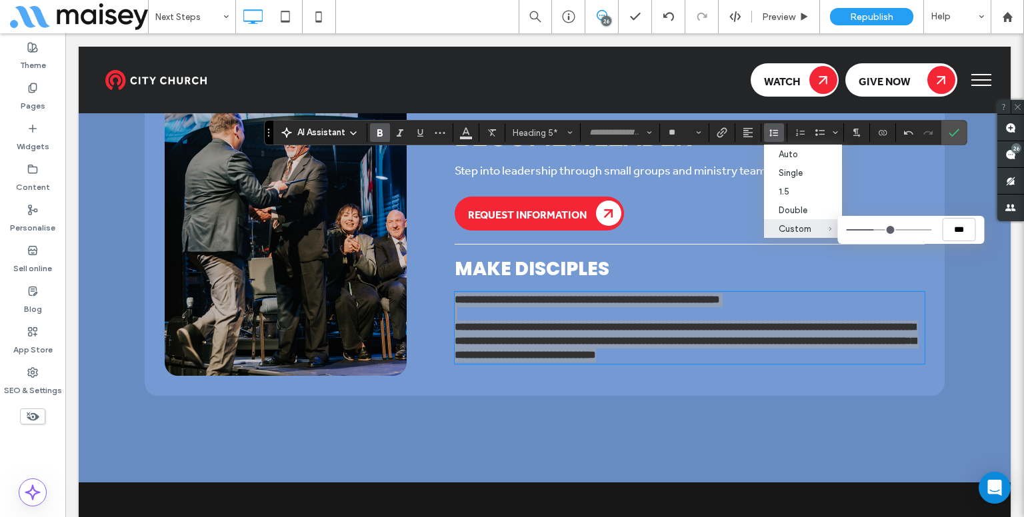
click at [873, 231] on input "Custom ***" at bounding box center [888, 229] width 85 height 1
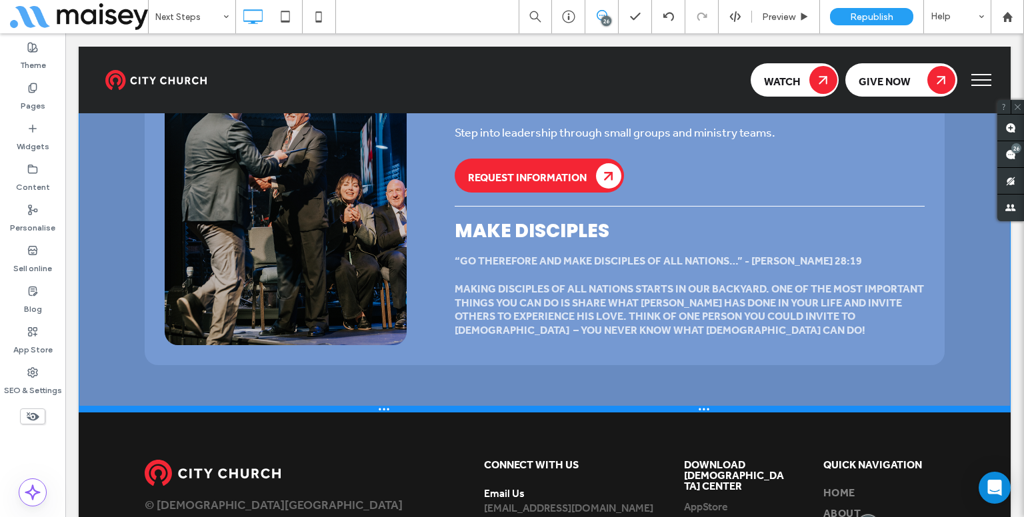
drag, startPoint x: 435, startPoint y: 347, endPoint x: 442, endPoint y: 285, distance: 63.1
click at [442, 406] on div at bounding box center [545, 409] width 932 height 7
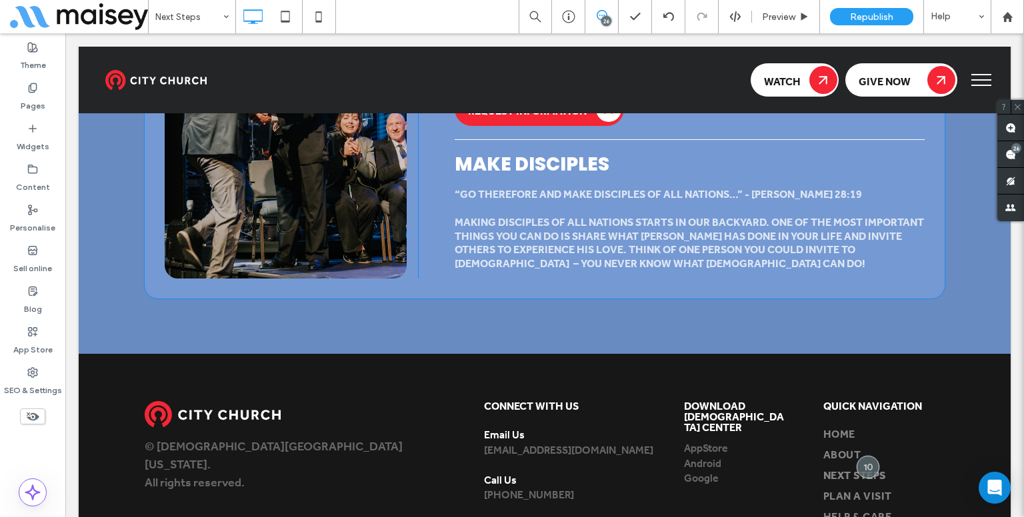
scroll to position [4318, 0]
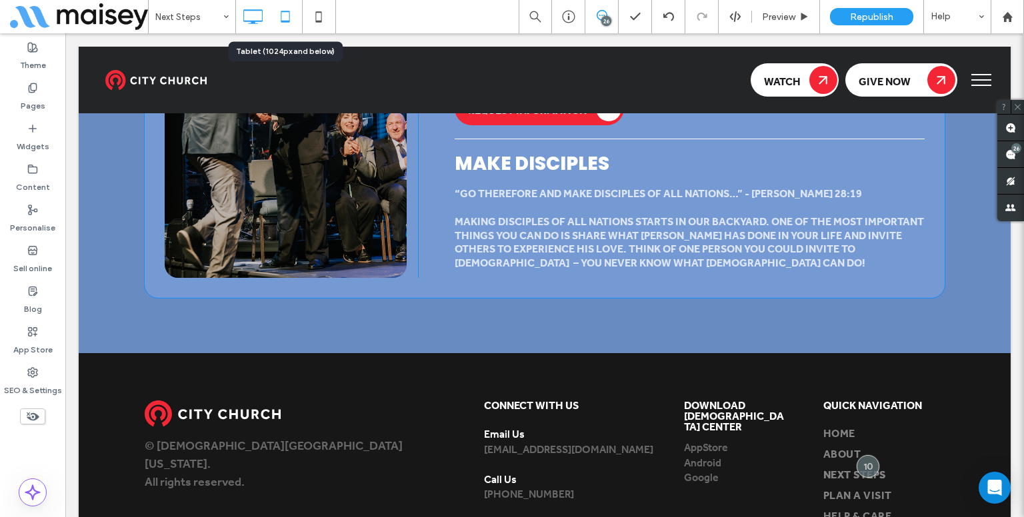
click at [294, 15] on icon at bounding box center [285, 16] width 27 height 27
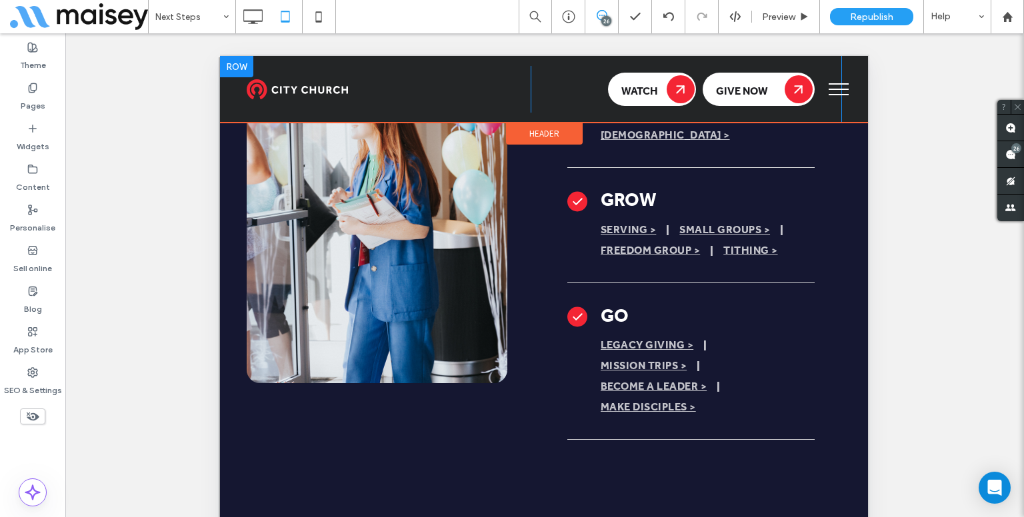
scroll to position [863, 0]
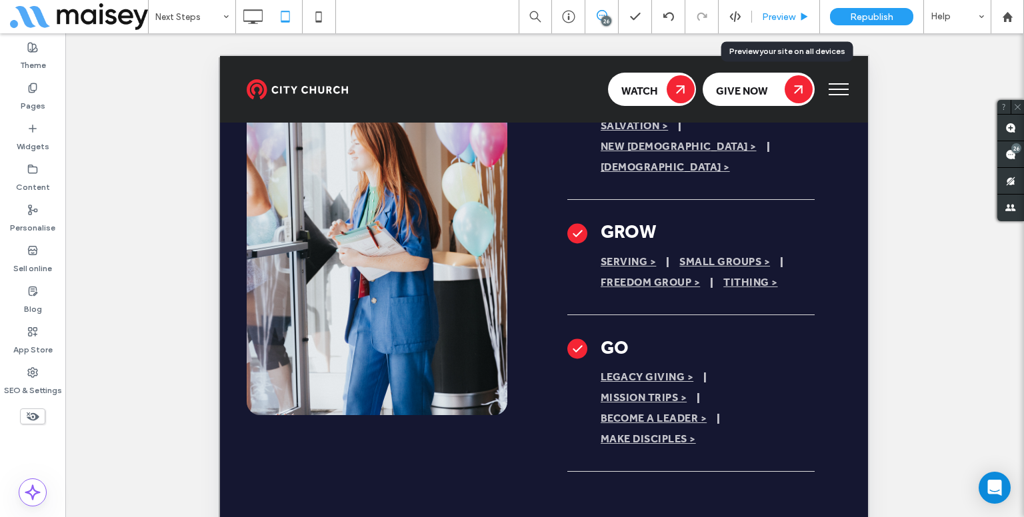
click at [775, 22] on div "Preview" at bounding box center [786, 16] width 68 height 33
click at [771, 11] on span "Preview" at bounding box center [778, 16] width 33 height 11
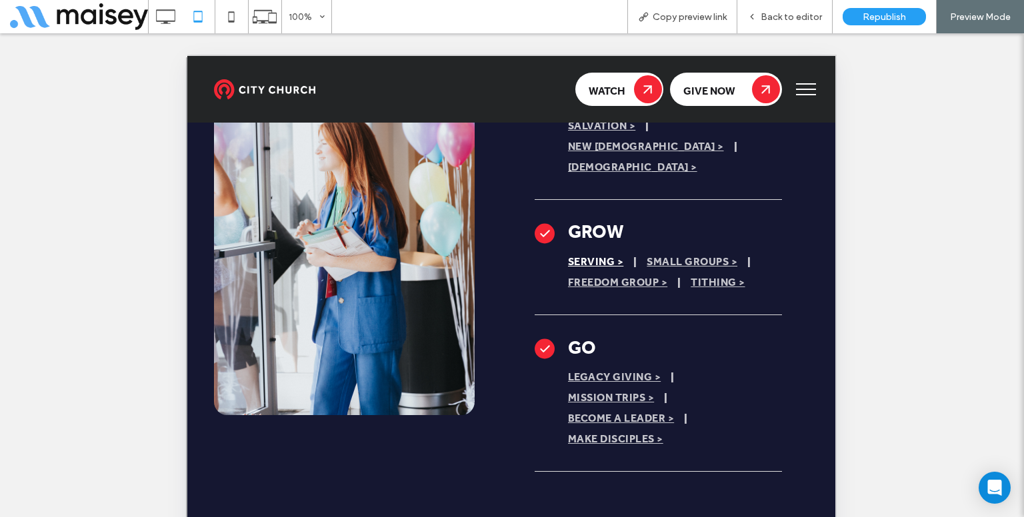
click at [598, 252] on span "Serving >" at bounding box center [595, 262] width 55 height 21
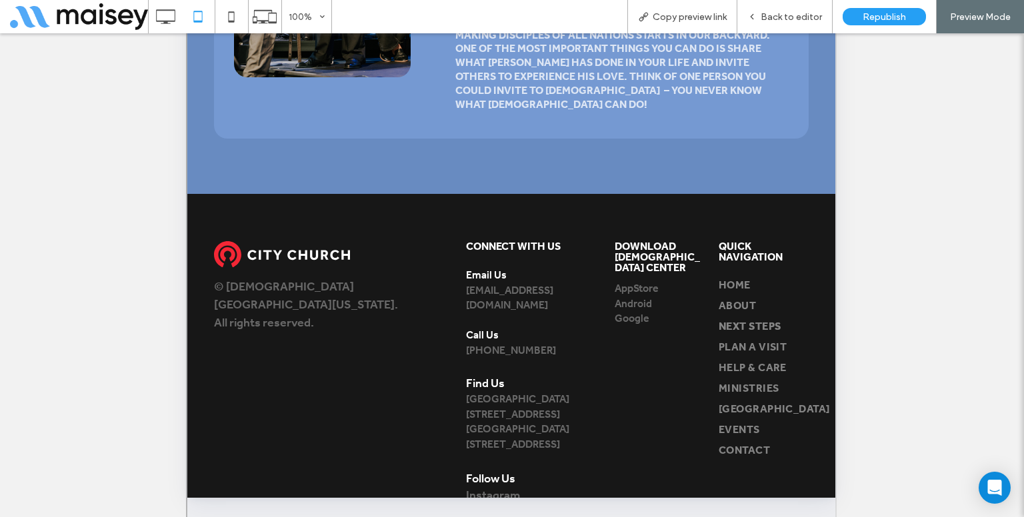
scroll to position [413, 0]
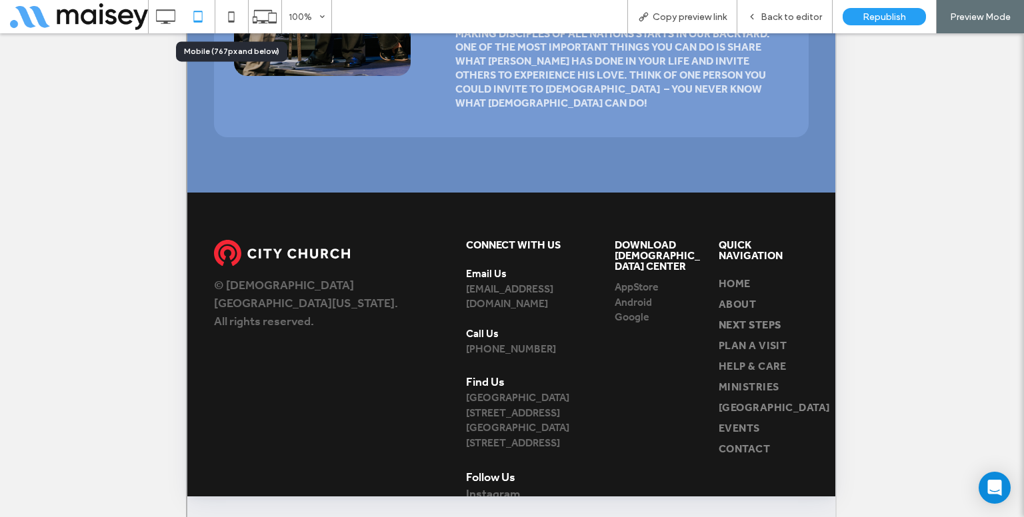
click at [231, 9] on icon at bounding box center [231, 16] width 27 height 27
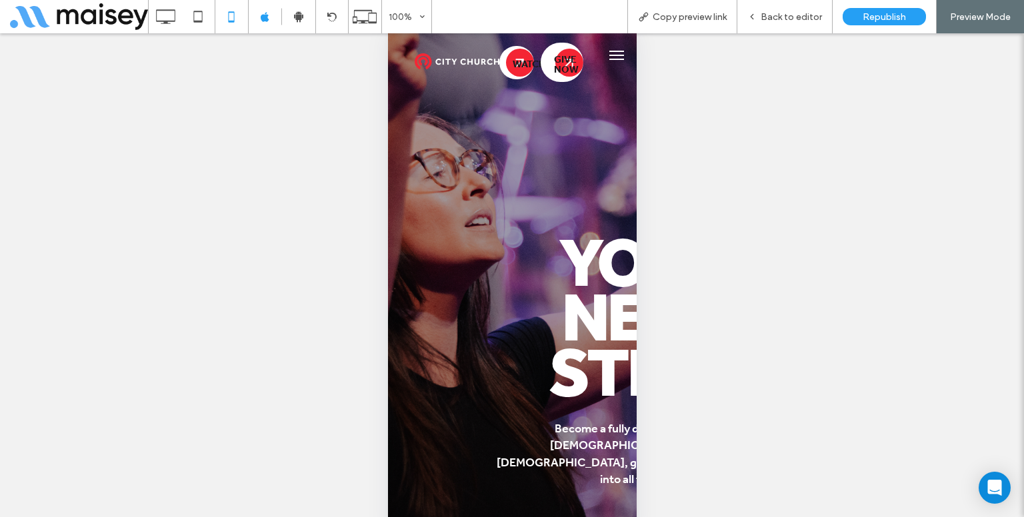
scroll to position [33, 0]
